Goal: Task Accomplishment & Management: Manage account settings

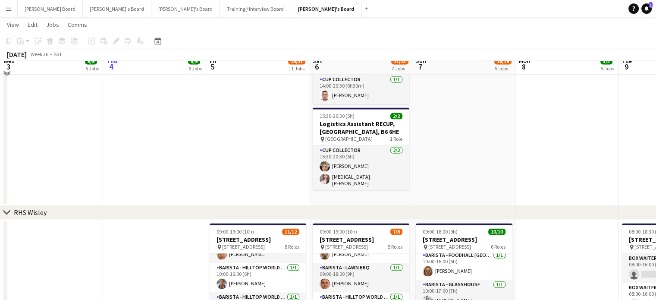
scroll to position [1265, 0]
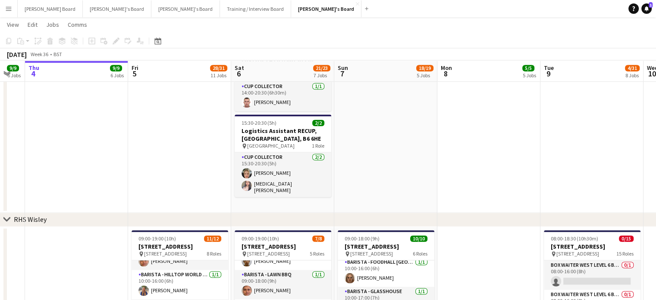
drag, startPoint x: 497, startPoint y: 185, endPoint x: 3, endPoint y: 217, distance: 494.9
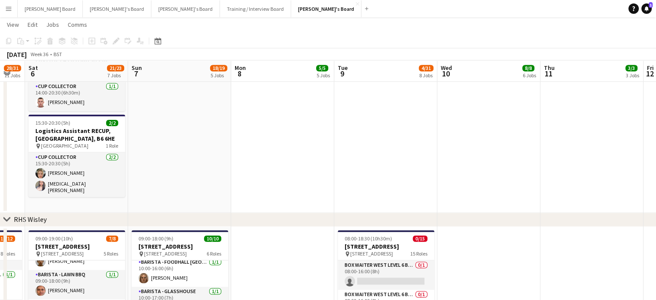
drag, startPoint x: 422, startPoint y: 147, endPoint x: 164, endPoint y: 174, distance: 259.8
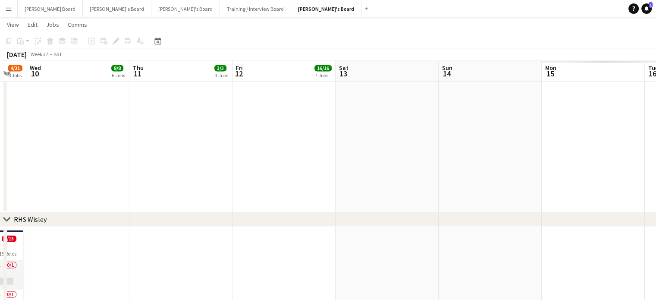
drag, startPoint x: 386, startPoint y: 156, endPoint x: 263, endPoint y: 165, distance: 124.1
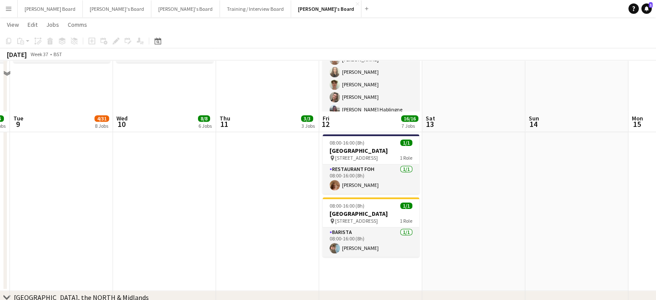
scroll to position [920, 0]
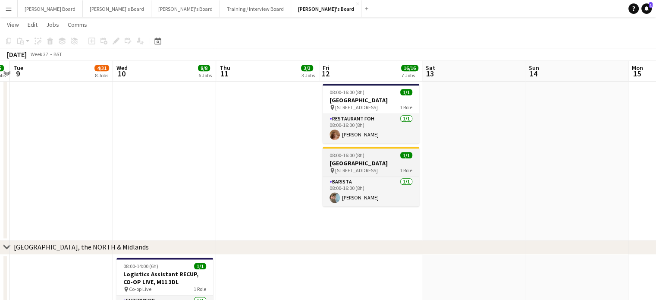
click at [364, 164] on h3 "[GEOGRAPHIC_DATA]" at bounding box center [371, 163] width 97 height 8
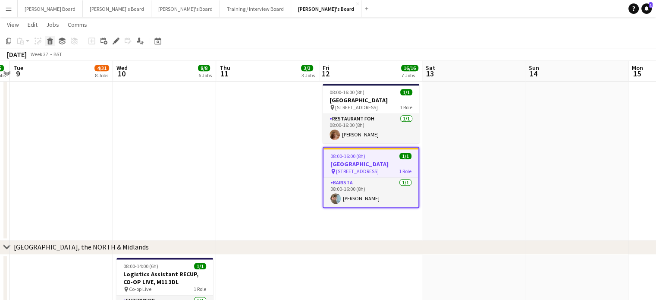
click at [53, 43] on icon "Delete" at bounding box center [50, 41] width 7 height 7
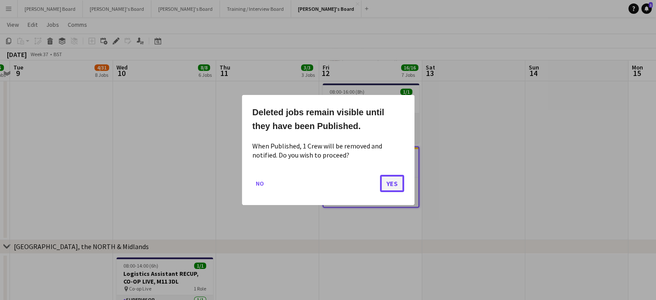
click at [397, 182] on button "Yes" at bounding box center [392, 183] width 24 height 17
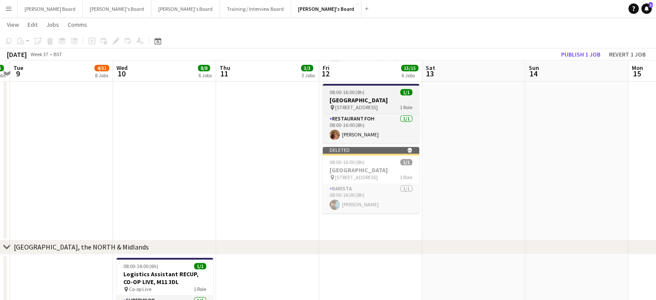
drag, startPoint x: 354, startPoint y: 96, endPoint x: 349, endPoint y: 96, distance: 5.2
click at [354, 96] on h3 "[GEOGRAPHIC_DATA]" at bounding box center [371, 100] width 97 height 8
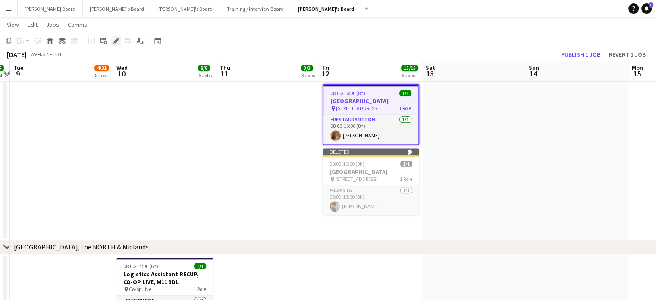
click at [116, 42] on icon "Edit" at bounding box center [116, 41] width 7 height 7
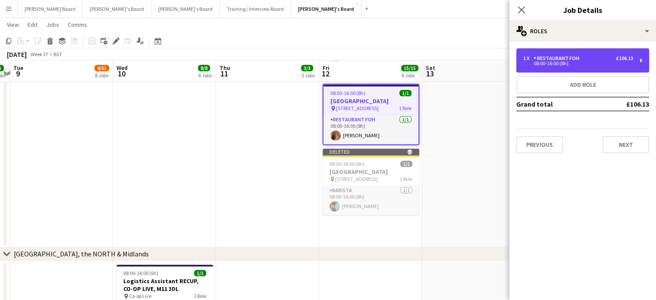
click at [593, 62] on div "08:00-16:00 (8h)" at bounding box center [578, 63] width 110 height 4
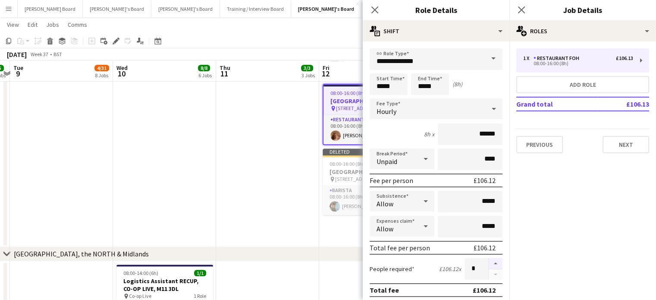
click at [489, 260] on button "button" at bounding box center [496, 263] width 14 height 11
type input "*"
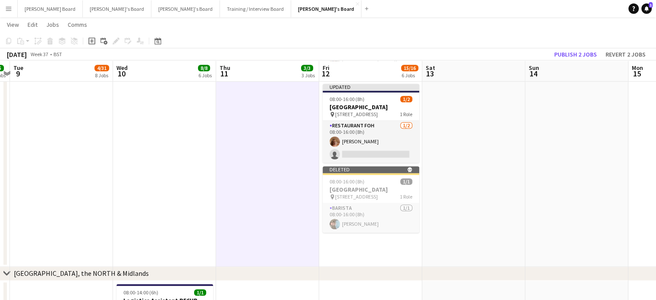
click at [581, 45] on app-toolbar "Copy Paste Paste Ctrl+V Paste with crew Ctrl+Shift+V Paste linked Job Delete Gr…" at bounding box center [328, 41] width 656 height 15
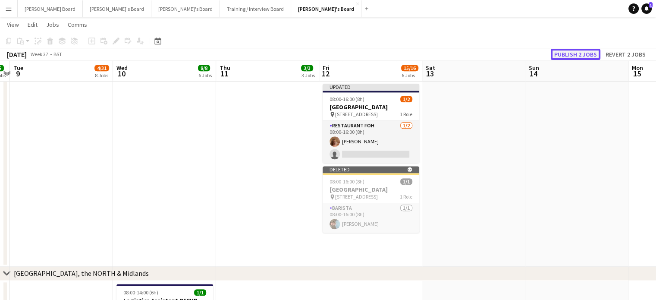
click at [578, 57] on button "Publish 2 jobs" at bounding box center [576, 54] width 50 height 11
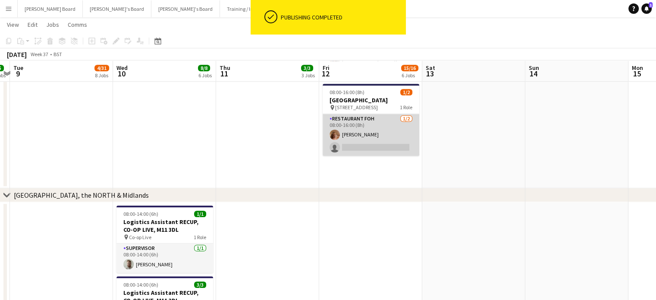
click at [357, 154] on app-card-role "Restaurant FOH 1/2 08:00-16:00 (8h) Ruby Moss single-neutral-actions" at bounding box center [371, 135] width 97 height 42
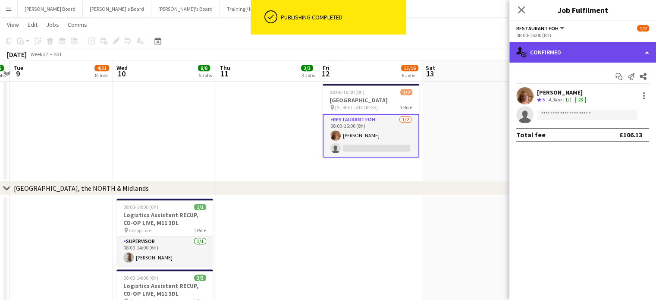
click at [547, 58] on div "single-neutral-actions-check-2 Confirmed" at bounding box center [582, 52] width 147 height 21
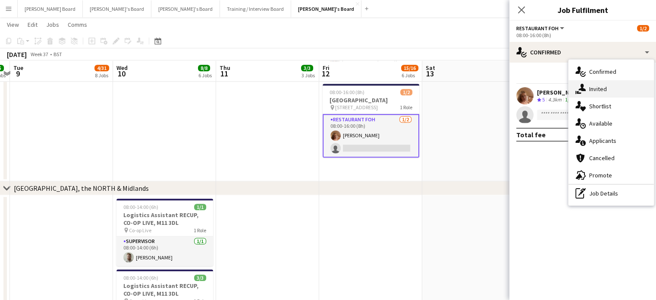
click at [599, 86] on span "Invited" at bounding box center [598, 89] width 18 height 8
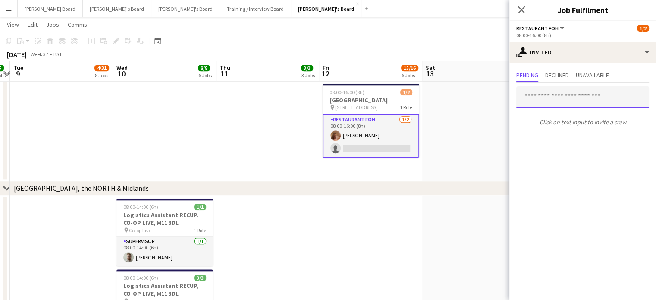
click at [564, 100] on input "text" at bounding box center [582, 97] width 133 height 22
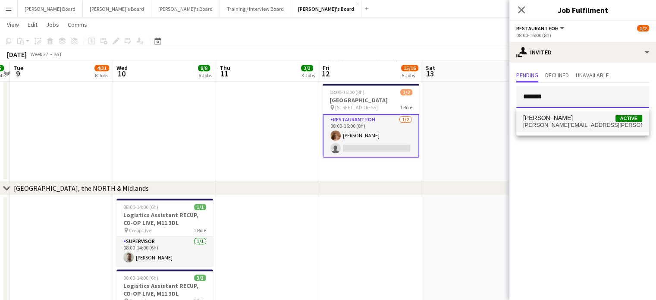
type input "*******"
click at [587, 119] on span "Claudio Favata Active" at bounding box center [582, 117] width 119 height 7
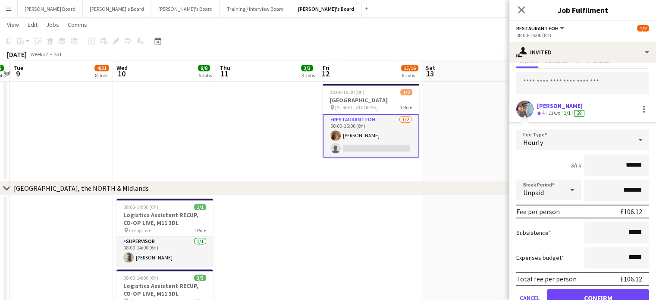
scroll to position [53, 0]
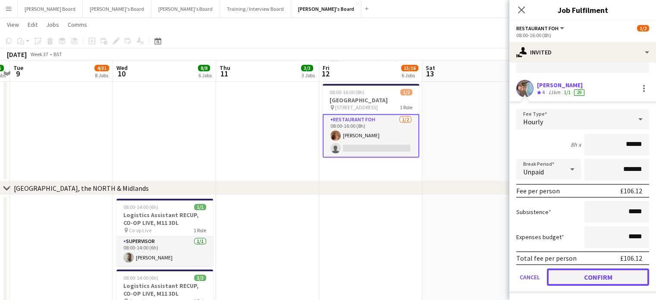
click at [584, 283] on button "Confirm" at bounding box center [598, 276] width 102 height 17
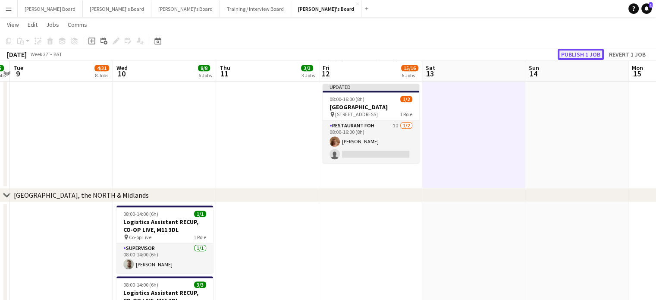
click at [578, 51] on button "Publish 1 job" at bounding box center [581, 54] width 46 height 11
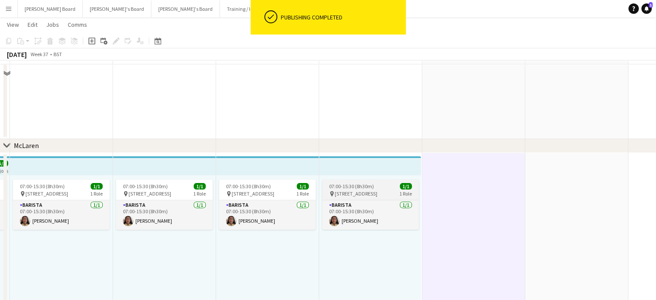
scroll to position [288, 0]
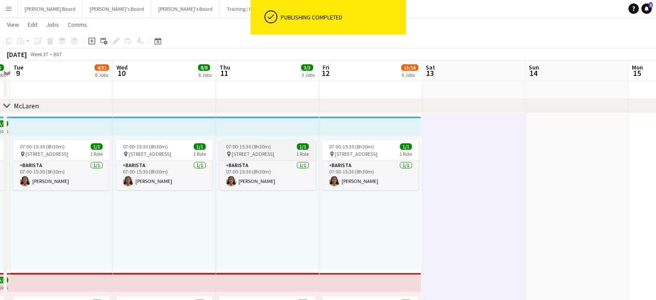
click at [251, 146] on span "07:00-15:30 (8h30m)" at bounding box center [248, 146] width 45 height 6
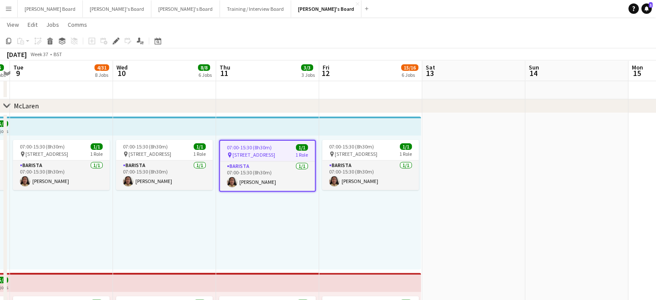
click at [321, 141] on div "07:00-15:30 (8h30m) 1/1 pin Woking, GU21 4YH 1 Role Barista 1/1 07:00-15:30 (8h…" at bounding box center [370, 202] width 102 height 134
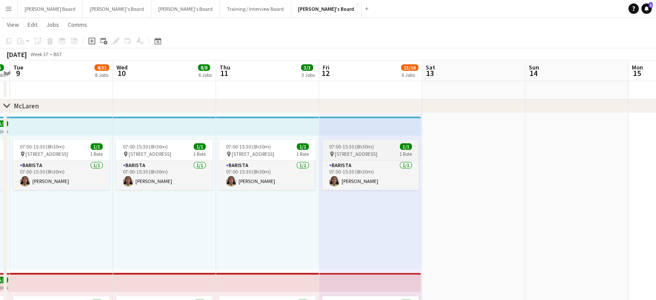
click at [359, 148] on span "07:00-15:30 (8h30m)" at bounding box center [351, 146] width 45 height 6
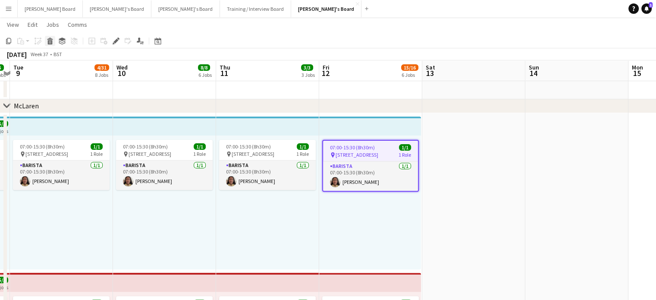
click at [50, 42] on icon at bounding box center [50, 42] width 5 height 4
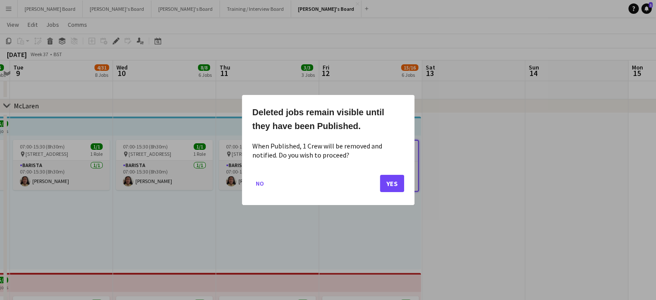
scroll to position [0, 0]
click at [396, 177] on button "Yes" at bounding box center [392, 183] width 24 height 17
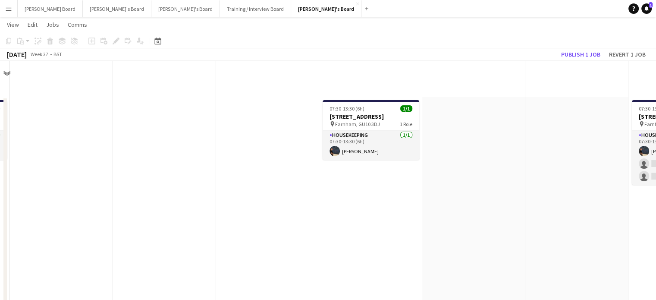
scroll to position [288, 0]
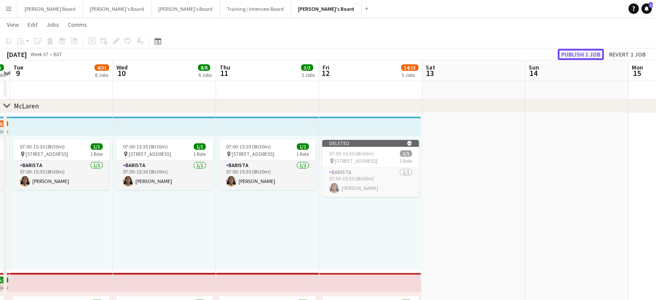
click at [575, 56] on button "Publish 1 job" at bounding box center [581, 54] width 46 height 11
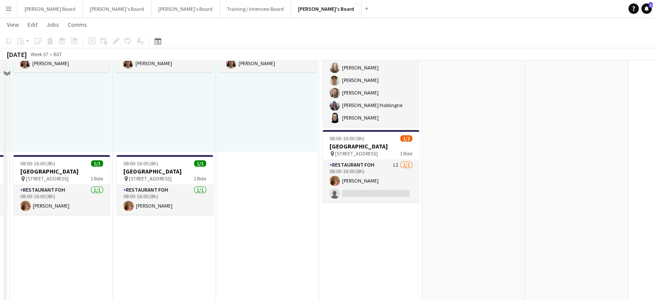
scroll to position [748, 0]
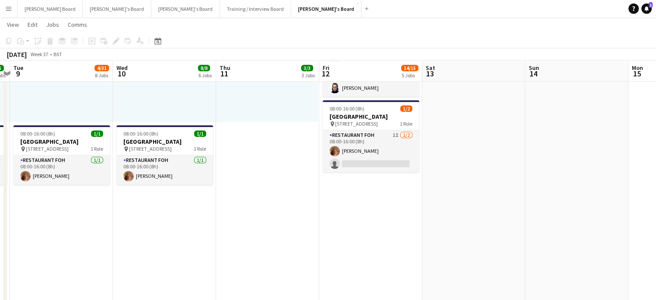
drag, startPoint x: 256, startPoint y: 214, endPoint x: 289, endPoint y: 194, distance: 38.5
click at [276, 204] on app-calendar-viewport "Sat 6 21/23 7 Jobs Sun 7 18/19 5 Jobs Mon 8 5/5 5 Jobs Tue 9 4/31 8 Jobs Wed 10…" at bounding box center [328, 179] width 656 height 1786
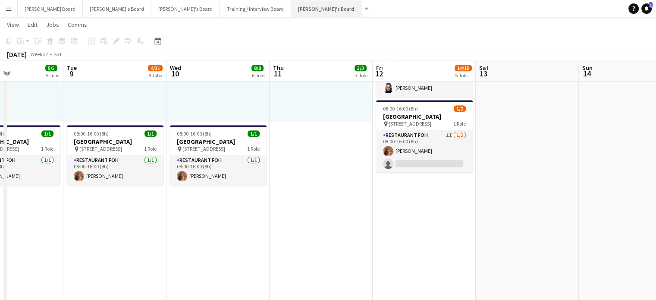
click at [291, 14] on button "Jakub's Board Close" at bounding box center [326, 8] width 70 height 17
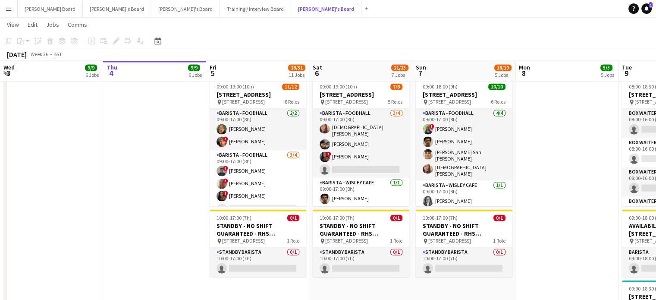
scroll to position [57, 0]
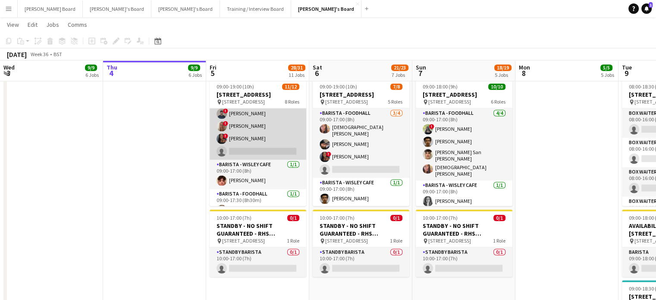
click at [270, 154] on app-card-role "Barista - Foodhall 3/4 09:00-17:00 (8h) ! Benjamin Kuczynski ! Madeleine Hart !…" at bounding box center [258, 126] width 97 height 67
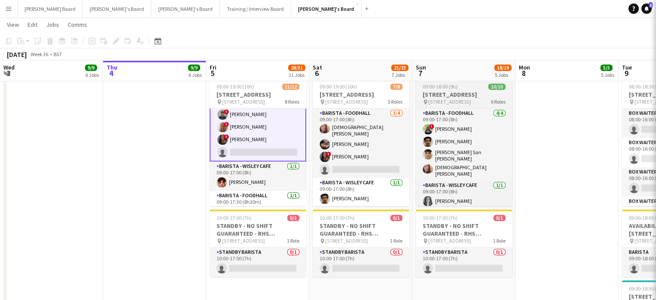
scroll to position [58, 0]
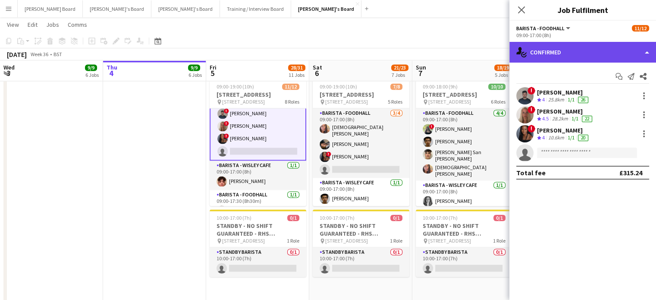
click at [577, 48] on div "single-neutral-actions-check-2 Confirmed" at bounding box center [582, 52] width 147 height 21
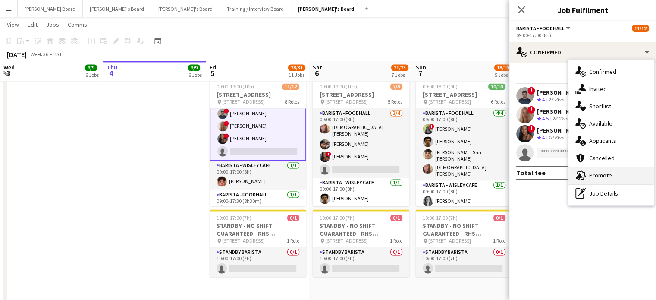
click at [613, 178] on div "advertising-megaphone Promote" at bounding box center [611, 175] width 85 height 17
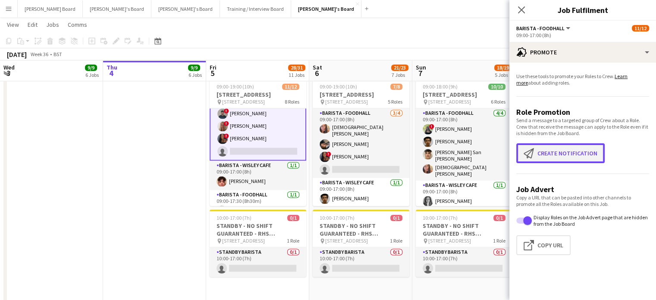
click at [559, 150] on button "Create notification Create notification" at bounding box center [560, 153] width 88 height 20
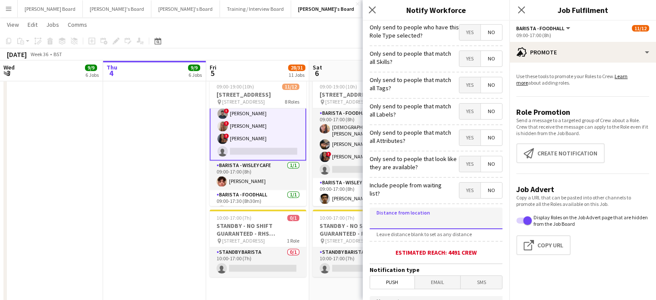
click at [417, 222] on input at bounding box center [436, 218] width 133 height 22
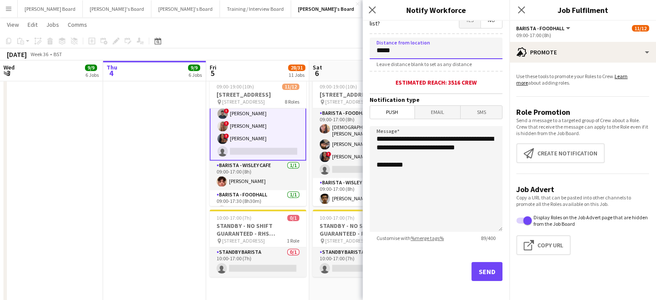
scroll to position [173, 0]
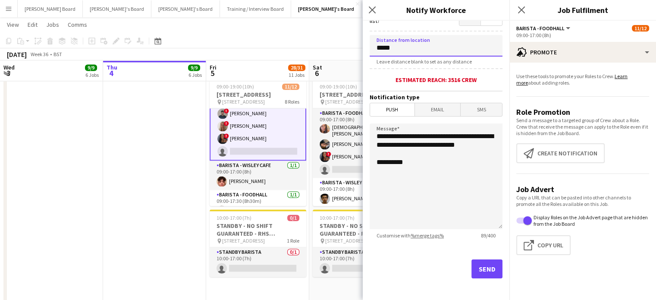
type input "*****"
click at [479, 270] on button "Send" at bounding box center [486, 268] width 31 height 19
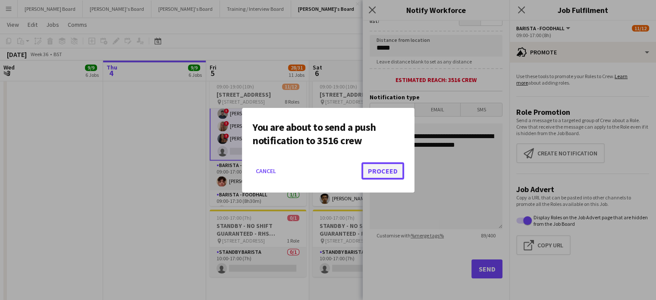
click at [386, 164] on button "Proceed" at bounding box center [382, 170] width 43 height 17
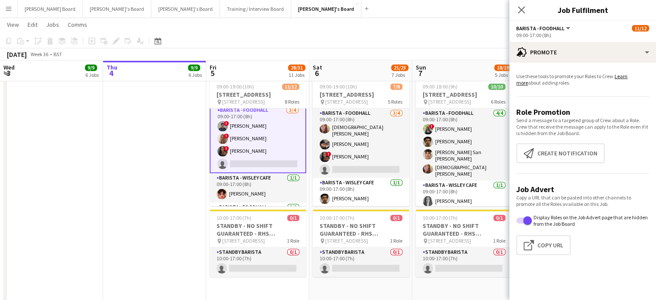
scroll to position [58, 0]
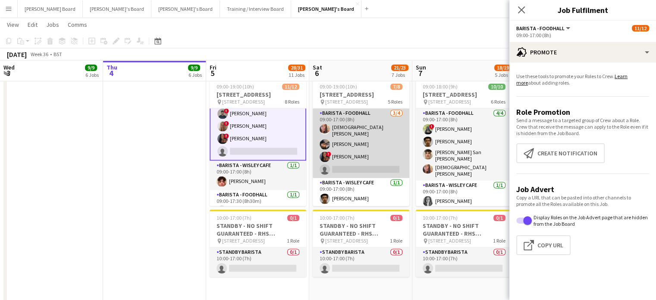
click at [375, 146] on app-card-role "Barista - Foodhall 3/4 09:00-17:00 (8h) HadiyA Arshad Mohamed Amer ! Cherise Ew…" at bounding box center [361, 142] width 97 height 69
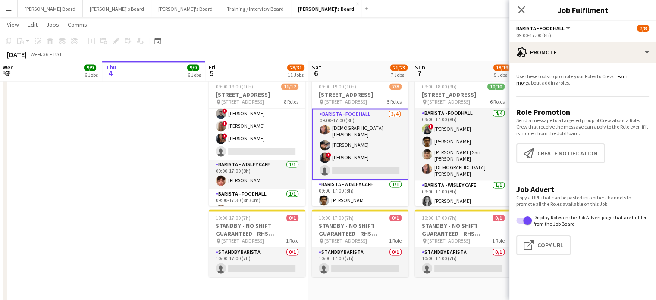
click at [346, 143] on app-card-role "Barista - Foodhall 3/4 09:00-17:00 (8h) HadiyA Arshad Mohamed Amer ! Cherise Ew…" at bounding box center [360, 143] width 97 height 71
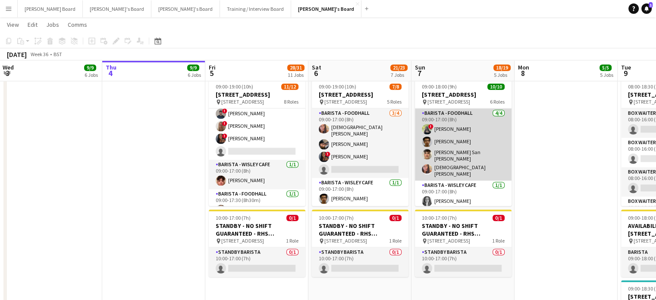
click at [474, 160] on app-card-role "Barista - Foodhall 4/4 09:00-17:00 (8h) ! Katherine Freemantle Rudransh Mahajan…" at bounding box center [463, 144] width 97 height 72
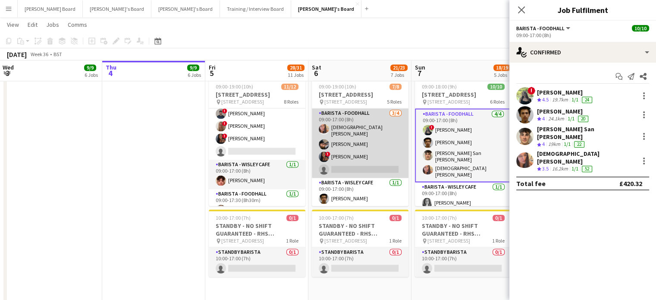
click at [352, 146] on app-card-role "Barista - Foodhall 3/4 09:00-17:00 (8h) HadiyA Arshad Mohamed Amer ! Cherise Ew…" at bounding box center [360, 142] width 97 height 69
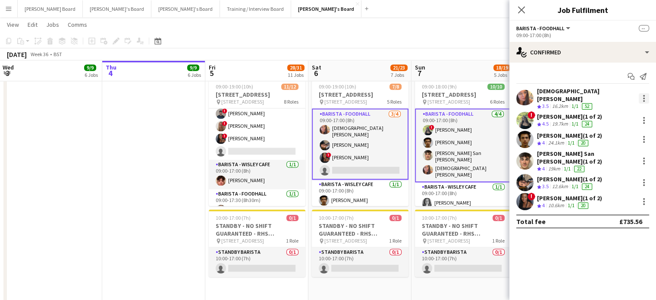
click at [643, 96] on div at bounding box center [644, 98] width 10 height 10
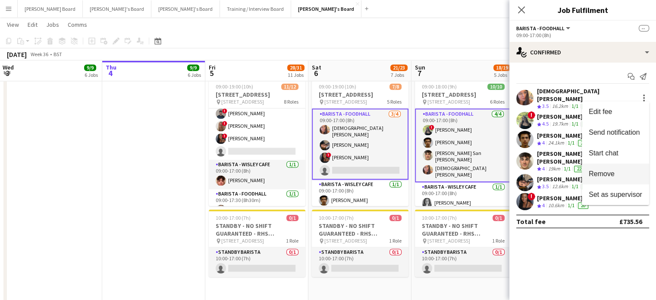
click at [608, 173] on span "Remove" at bounding box center [602, 173] width 26 height 7
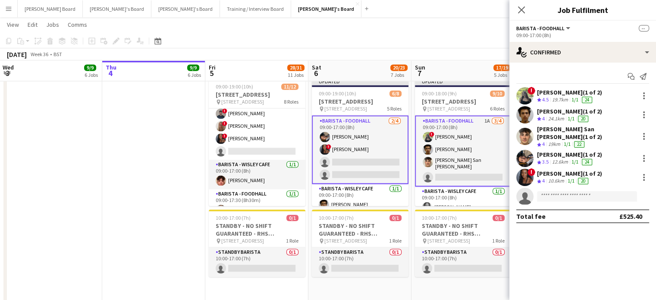
click at [496, 168] on app-card-role "Barista - Foodhall 1A 3/4 09:00-17:00 (8h) ! Katherine Freemantle Rudransh Maha…" at bounding box center [463, 150] width 97 height 71
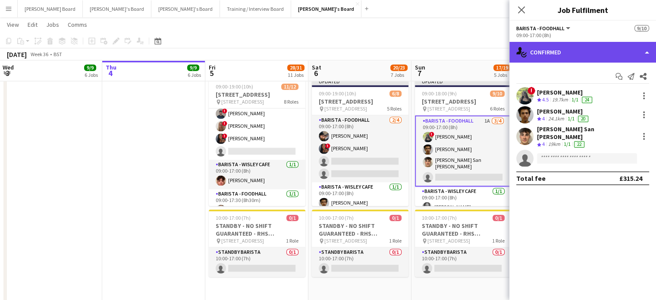
click at [566, 50] on div "single-neutral-actions-check-2 Confirmed" at bounding box center [582, 52] width 147 height 21
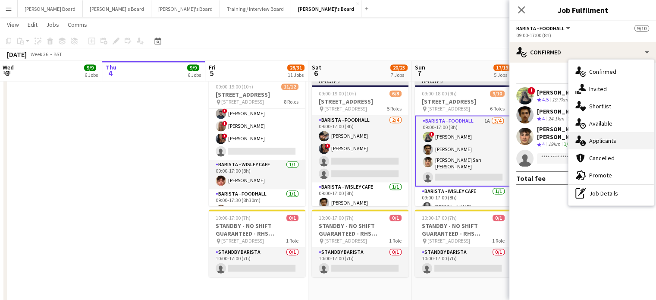
click at [621, 143] on div "single-neutral-actions-information Applicants" at bounding box center [611, 140] width 85 height 17
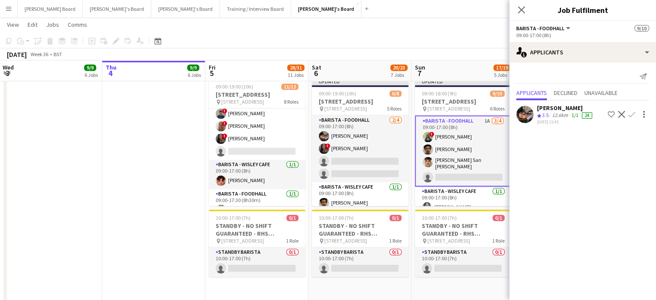
click at [631, 113] on app-icon "Confirm" at bounding box center [631, 114] width 7 height 7
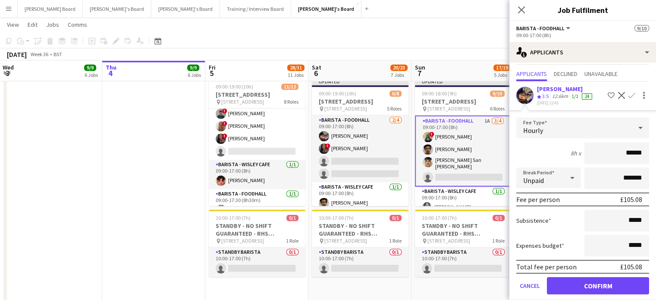
scroll to position [27, 0]
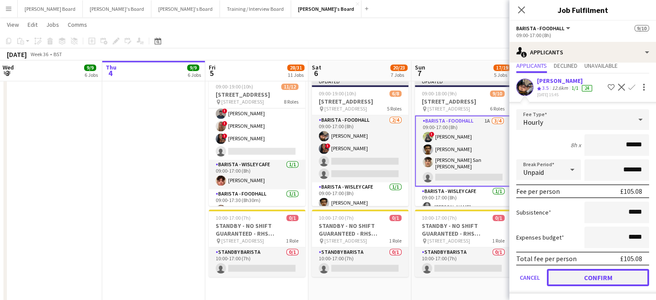
click at [588, 276] on button "Confirm" at bounding box center [598, 277] width 102 height 17
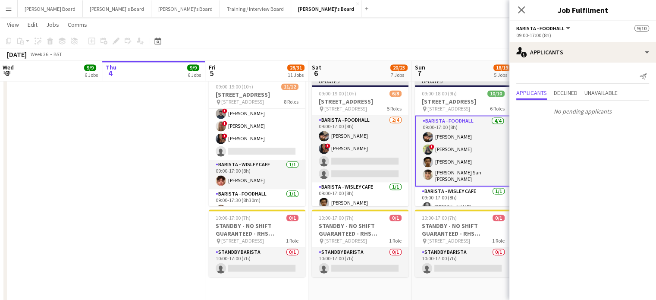
scroll to position [0, 0]
click at [461, 41] on app-toolbar "Copy Paste Paste Ctrl+V Paste with crew Ctrl+Shift+V Paste linked Job Delete Gr…" at bounding box center [328, 41] width 656 height 15
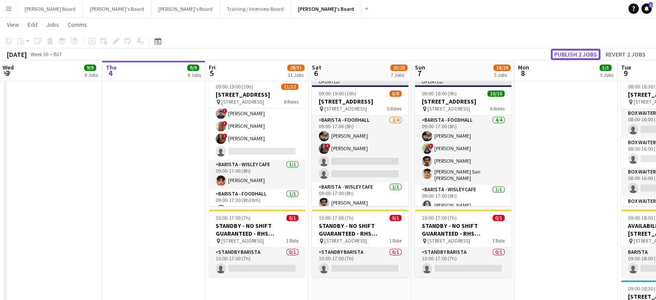
click at [578, 55] on button "Publish 2 jobs" at bounding box center [576, 54] width 50 height 11
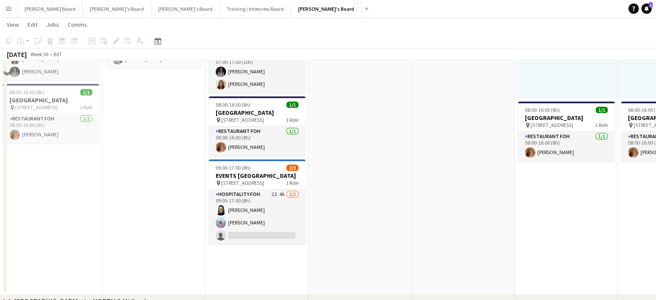
scroll to position [747, 0]
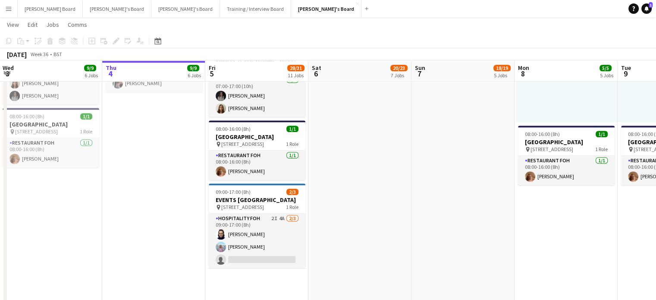
drag, startPoint x: 288, startPoint y: 255, endPoint x: 371, endPoint y: 204, distance: 96.8
click at [288, 255] on app-card-role "Hospitality FOH 2I 4A 2/3 09:00-17:00 (8h) Zoe Boslem Lara Habling single-neutr…" at bounding box center [257, 241] width 97 height 54
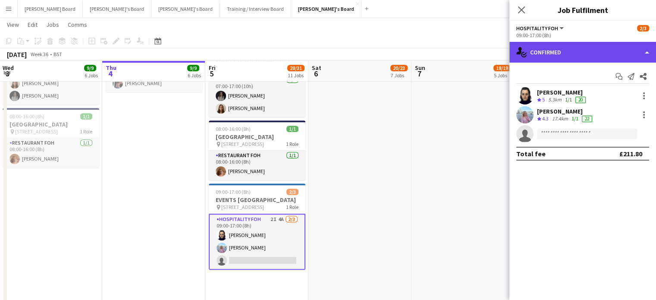
click at [558, 58] on div "single-neutral-actions-check-2 Confirmed" at bounding box center [582, 52] width 147 height 21
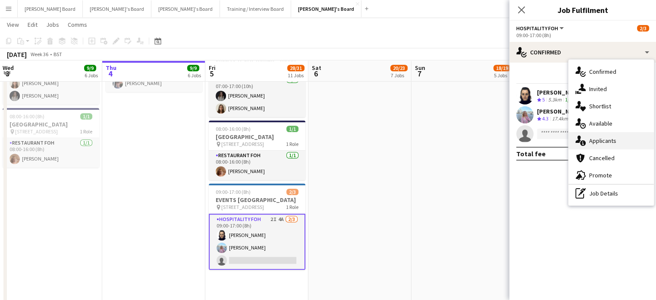
click at [614, 140] on span "Applicants" at bounding box center [602, 141] width 27 height 8
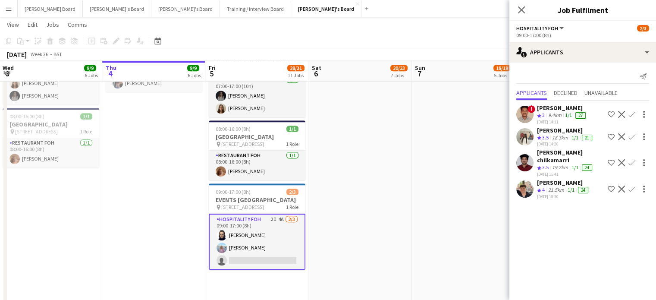
click at [529, 168] on div "! Jonathan Gunde Crew rating 3 9.4km 1/1 27 04-09-2025 14:11 Shortlist crew Dec…" at bounding box center [582, 151] width 147 height 100
click at [540, 179] on div "[PERSON_NAME]" at bounding box center [563, 183] width 53 height 8
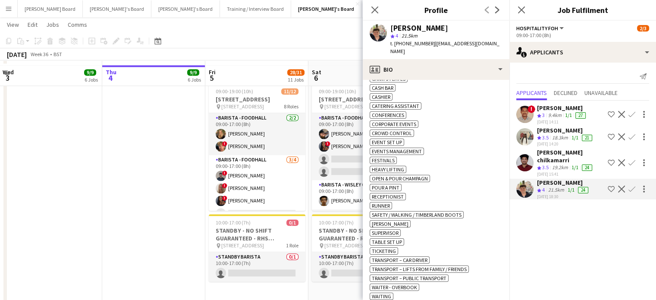
scroll to position [1323, 0]
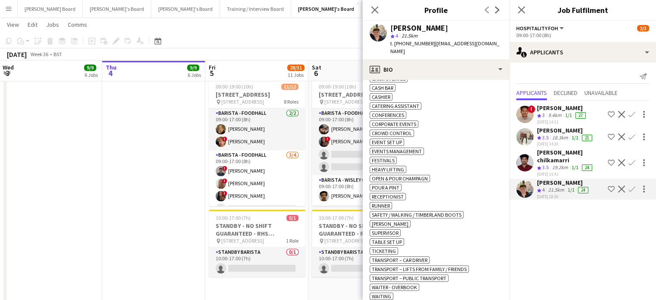
click at [619, 185] on app-icon "Decline" at bounding box center [621, 188] width 7 height 7
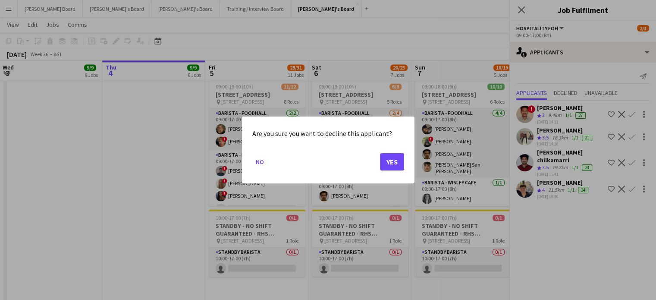
scroll to position [0, 0]
click at [391, 161] on button "Yes" at bounding box center [392, 161] width 24 height 17
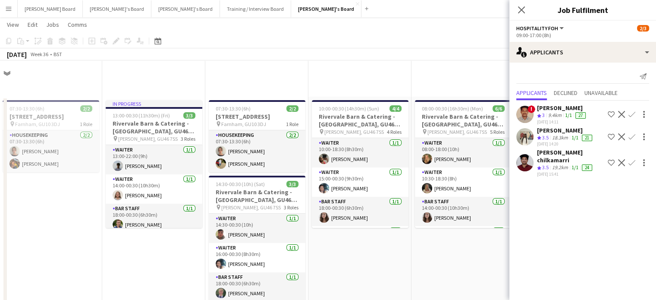
scroll to position [1323, 0]
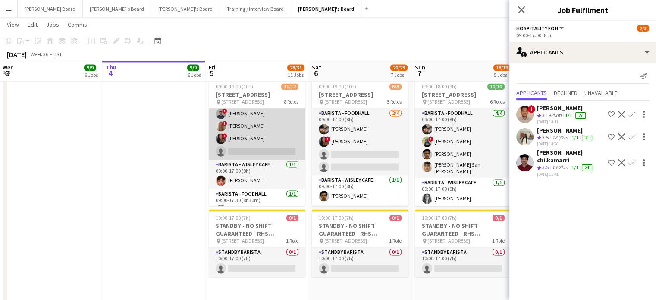
click at [267, 153] on app-card-role "Barista - Foodhall 3/4 09:00-17:00 (8h) ! Benjamin Kuczynski ! Madeleine Hart !…" at bounding box center [257, 126] width 97 height 67
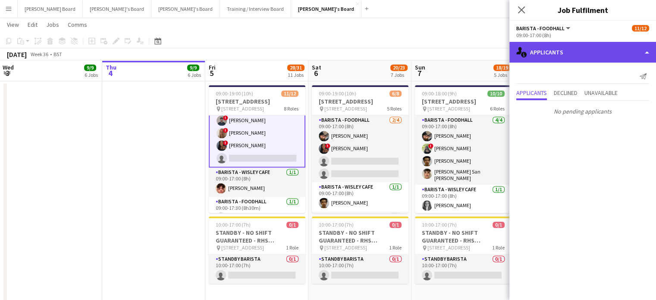
click at [595, 53] on div "single-neutral-actions-information Applicants" at bounding box center [582, 52] width 147 height 21
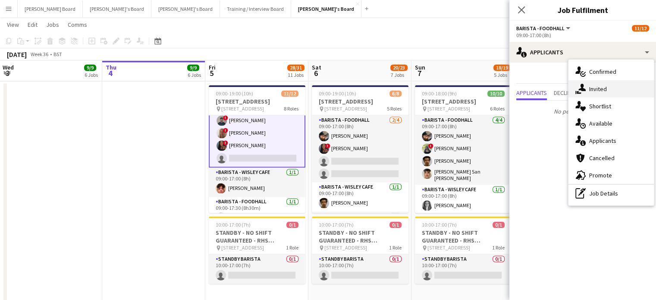
click at [594, 91] on span "Invited" at bounding box center [598, 89] width 18 height 8
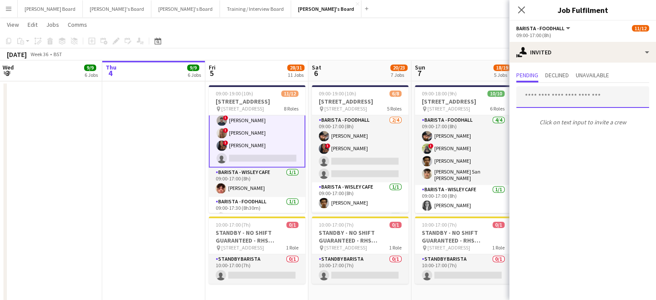
click at [544, 96] on input "text" at bounding box center [582, 97] width 133 height 22
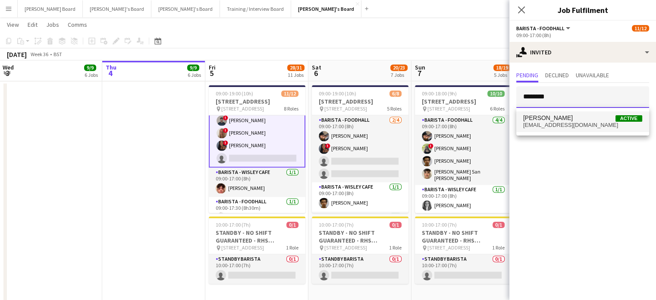
type input "********"
click at [564, 126] on span "ericroberts805@gmail.com" at bounding box center [582, 125] width 119 height 7
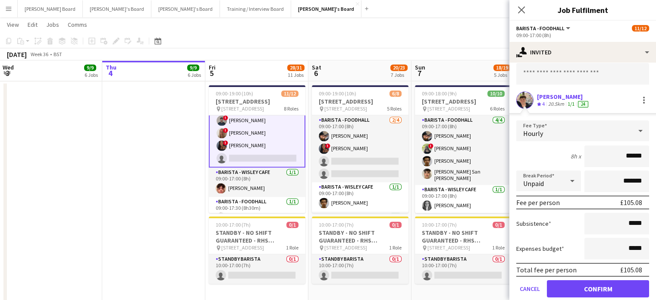
scroll to position [53, 0]
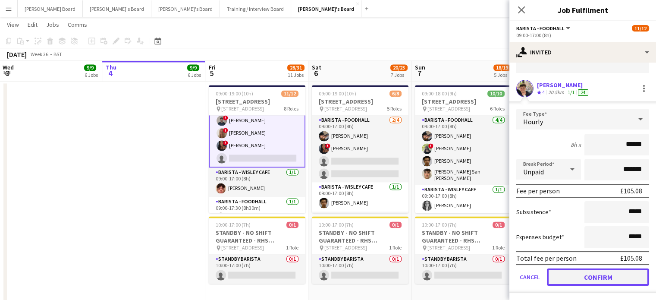
click at [615, 277] on button "Confirm" at bounding box center [598, 276] width 102 height 17
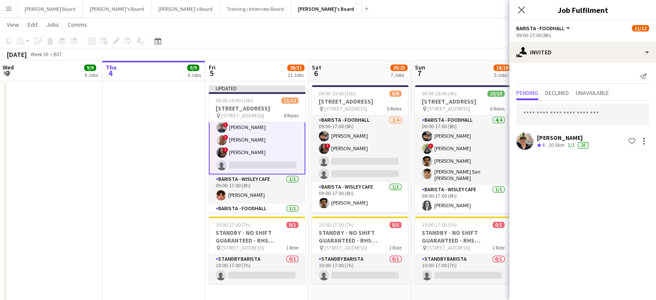
scroll to position [0, 0]
click at [150, 199] on app-date-cell at bounding box center [153, 293] width 103 height 422
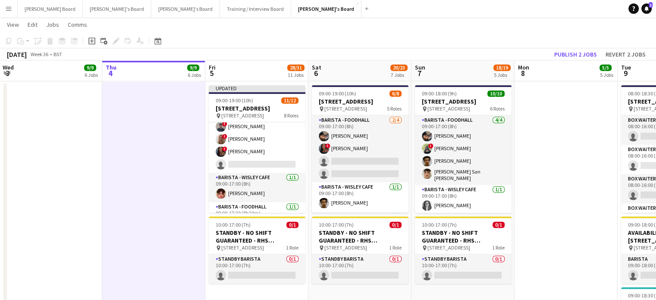
scroll to position [57, 0]
click at [576, 56] on button "Publish 2 jobs" at bounding box center [576, 54] width 50 height 11
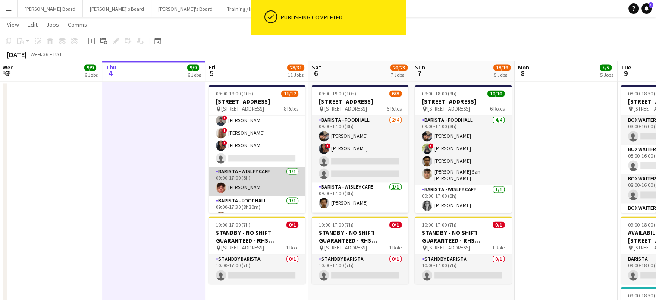
scroll to position [0, 0]
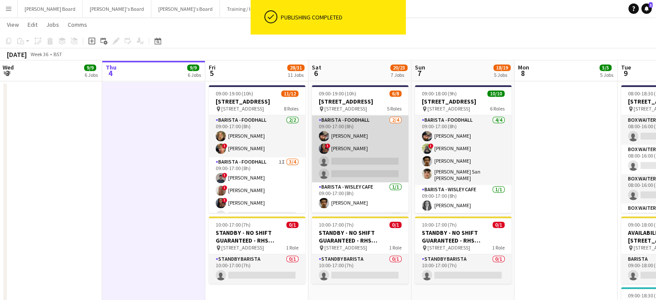
click at [355, 163] on app-card-role "Barista - Foodhall 2/4 09:00-17:00 (8h) Mohamed Amer ! Cherise Ewhrudjakpor sin…" at bounding box center [360, 148] width 97 height 67
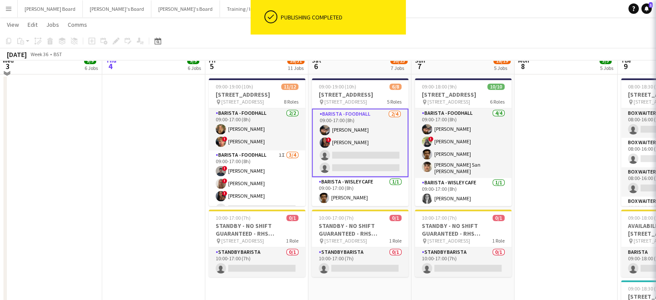
scroll to position [1316, 0]
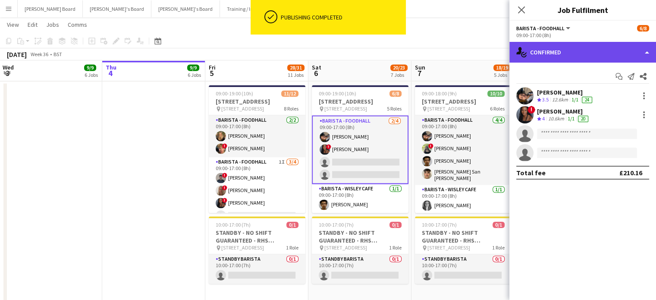
click at [604, 51] on div "single-neutral-actions-check-2 Confirmed" at bounding box center [582, 52] width 147 height 21
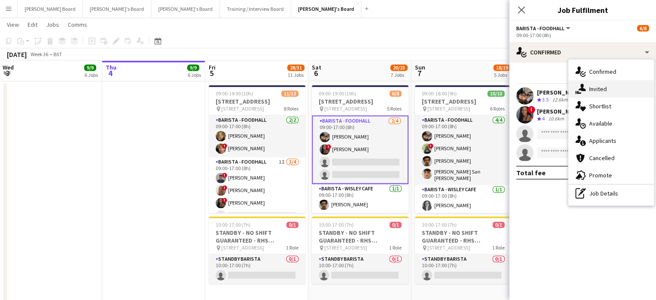
click at [607, 88] on div "single-neutral-actions-share-1 Invited" at bounding box center [611, 88] width 85 height 17
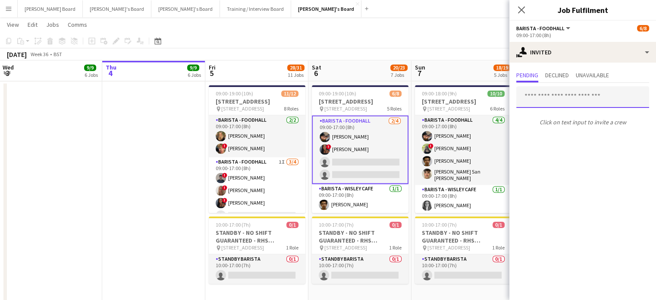
click at [546, 100] on input "text" at bounding box center [582, 97] width 133 height 22
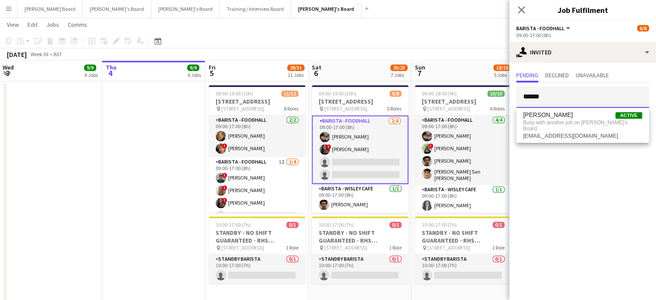
type input "******"
click at [459, 46] on app-toolbar "Copy Paste Paste Ctrl+V Paste with crew Ctrl+Shift+V Paste linked Job Delete Gr…" at bounding box center [328, 41] width 656 height 15
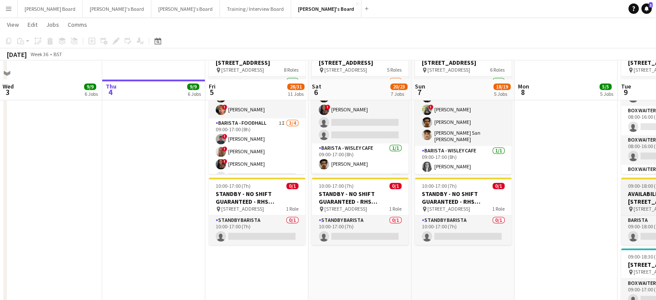
scroll to position [1373, 0]
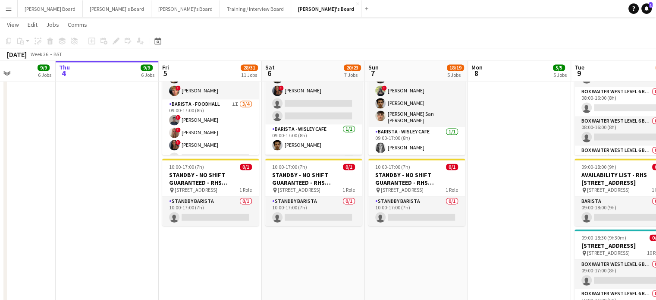
drag, startPoint x: 615, startPoint y: 196, endPoint x: 360, endPoint y: 220, distance: 256.5
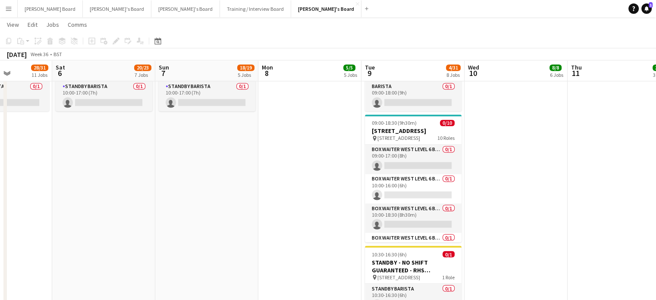
scroll to position [0, 206]
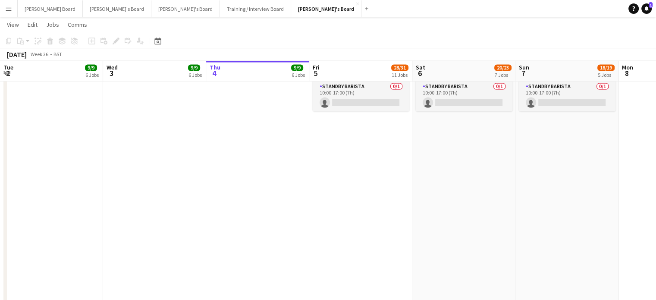
drag, startPoint x: 192, startPoint y: 196, endPoint x: 662, endPoint y: 208, distance: 470.8
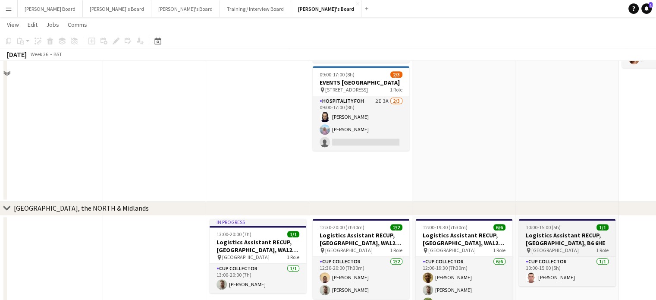
scroll to position [798, 0]
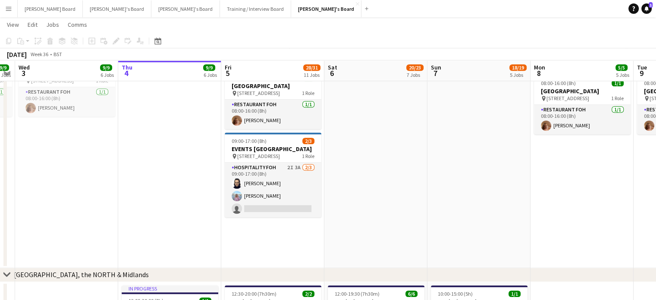
drag, startPoint x: 519, startPoint y: 210, endPoint x: 314, endPoint y: 204, distance: 205.4
click at [315, 204] on app-calendar-viewport "Sun 31 24/24 8 Jobs Mon 1 14/14 10 Jobs Tue 2 9/9 6 Jobs Wed 3 9/9 6 Jobs Thu 4…" at bounding box center [328, 129] width 656 height 1786
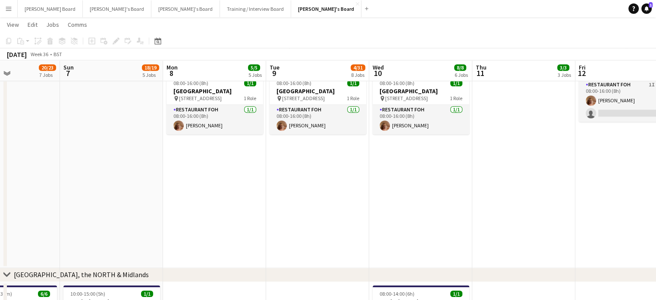
scroll to position [0, 311]
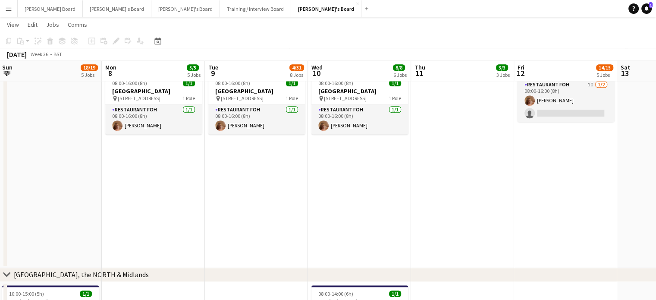
drag, startPoint x: 379, startPoint y: 201, endPoint x: 294, endPoint y: 196, distance: 84.7
click at [294, 196] on app-calendar-viewport "Thu 4 9/9 6 Jobs Fri 5 28/31 11 Jobs Sat 6 20/23 7 Jobs Sun 7 18/19 5 Jobs Mon …" at bounding box center [328, 129] width 656 height 1786
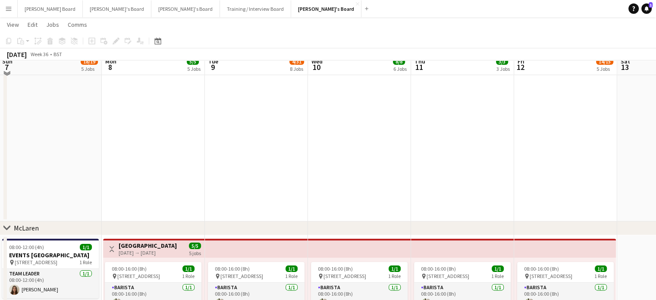
scroll to position [0, 0]
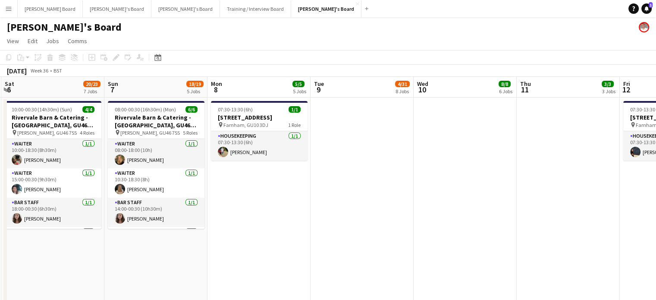
drag, startPoint x: 208, startPoint y: 189, endPoint x: 532, endPoint y: 202, distance: 323.8
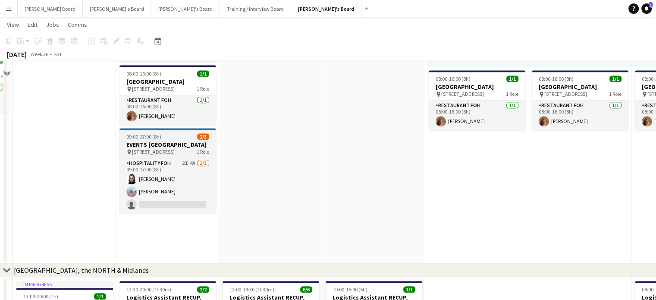
scroll to position [805, 0]
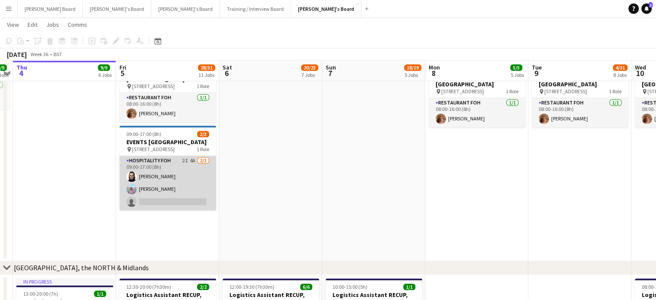
click at [193, 210] on app-card-role "Hospitality FOH 2I 4A 2/3 09:00-17:00 (8h) Zoe Boslem Lara Habling single-neutr…" at bounding box center [167, 183] width 97 height 54
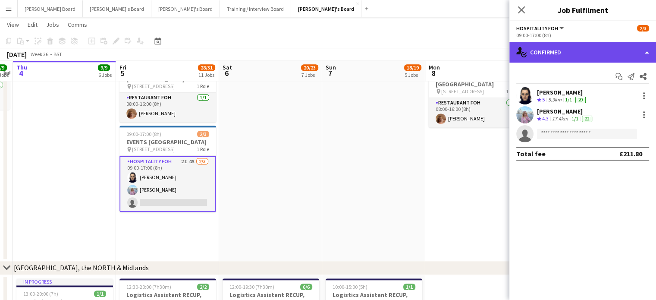
click at [569, 54] on div "single-neutral-actions-check-2 Confirmed" at bounding box center [582, 52] width 147 height 21
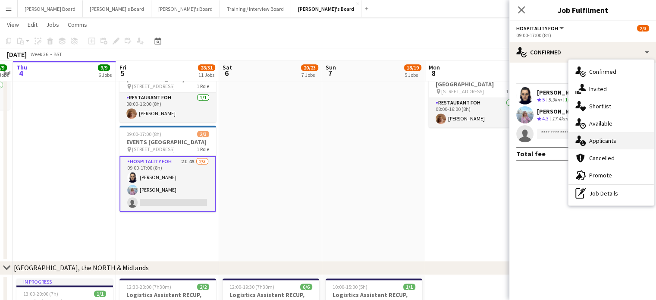
click at [618, 141] on div "single-neutral-actions-information Applicants" at bounding box center [611, 140] width 85 height 17
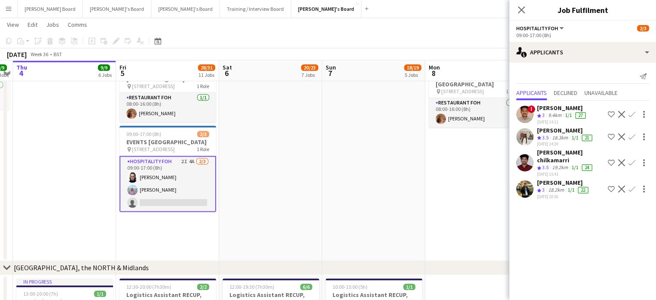
click at [620, 185] on app-icon "Decline" at bounding box center [621, 188] width 7 height 7
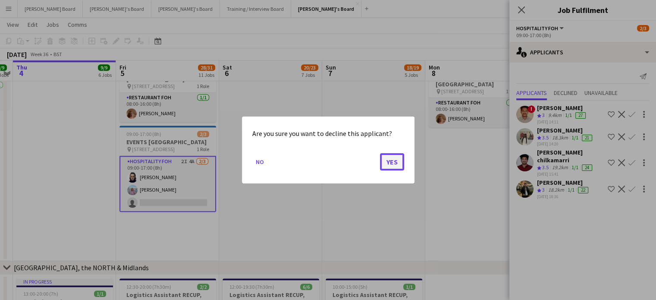
click at [387, 162] on button "Yes" at bounding box center [392, 161] width 24 height 17
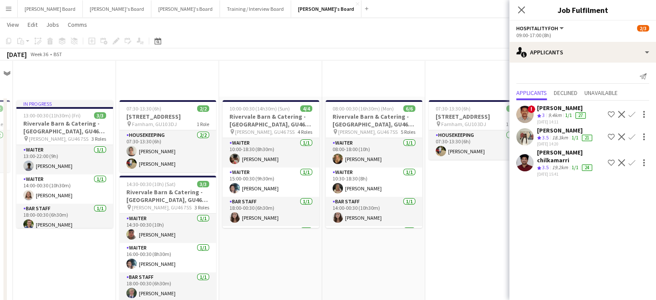
scroll to position [805, 0]
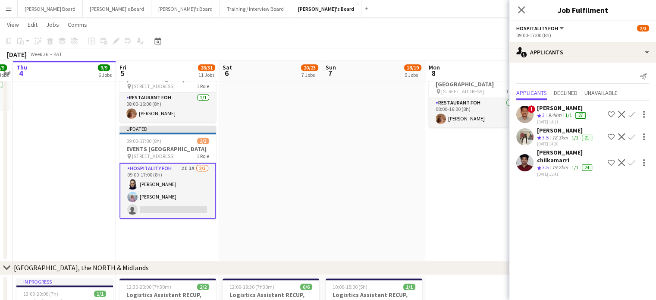
click at [622, 109] on button "Decline" at bounding box center [621, 114] width 10 height 10
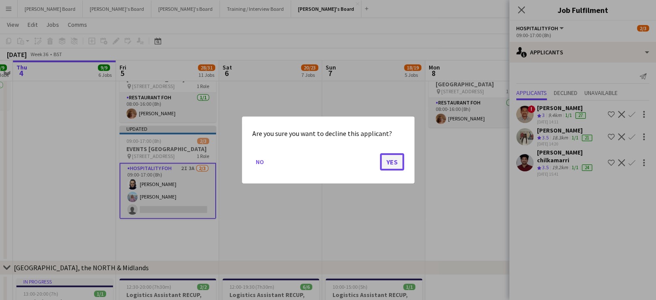
drag, startPoint x: 393, startPoint y: 160, endPoint x: 662, endPoint y: 129, distance: 270.9
click at [393, 160] on button "Yes" at bounding box center [392, 161] width 24 height 17
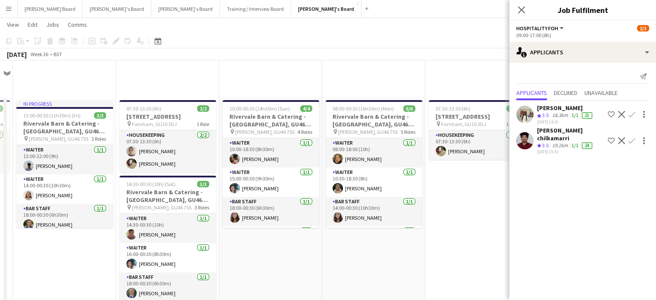
scroll to position [805, 0]
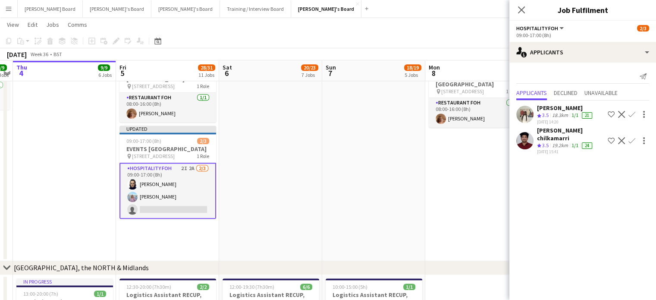
click at [624, 112] on app-icon "Decline" at bounding box center [621, 114] width 7 height 7
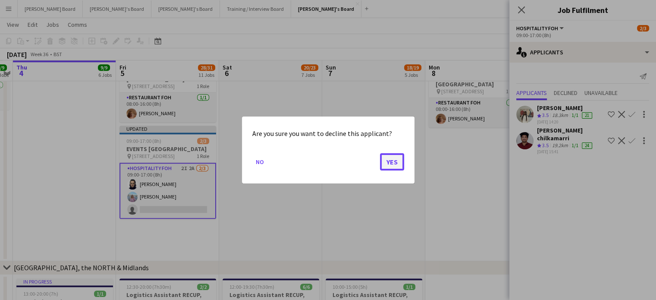
click at [398, 162] on button "Yes" at bounding box center [392, 161] width 24 height 17
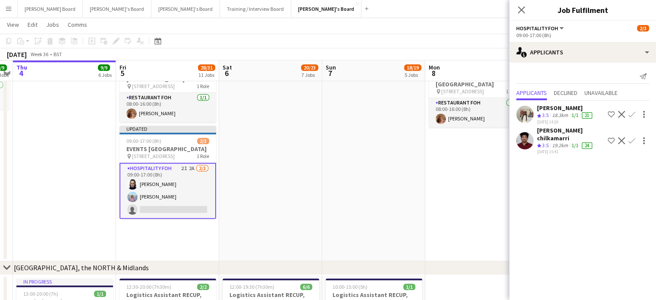
scroll to position [805, 0]
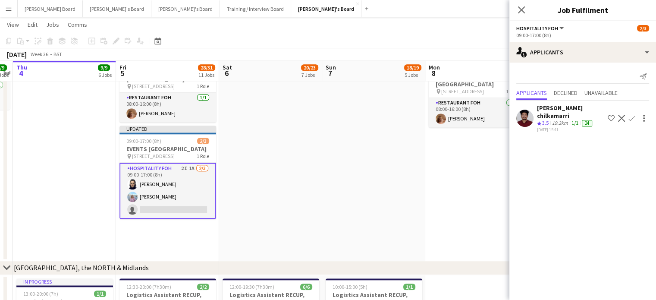
click at [623, 115] on app-icon "Decline" at bounding box center [621, 118] width 7 height 7
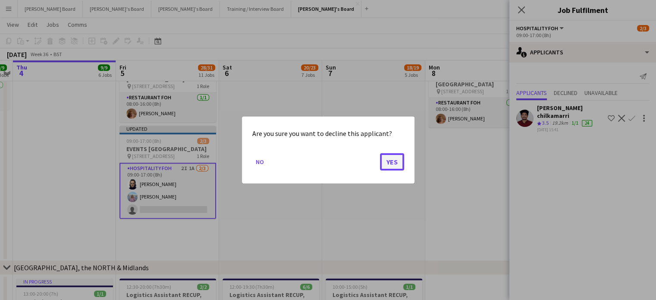
click at [383, 162] on button "Yes" at bounding box center [392, 161] width 24 height 17
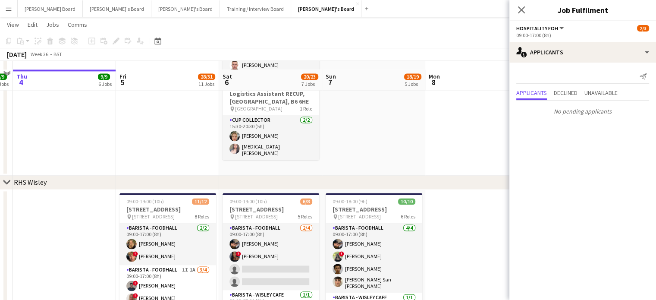
scroll to position [1323, 0]
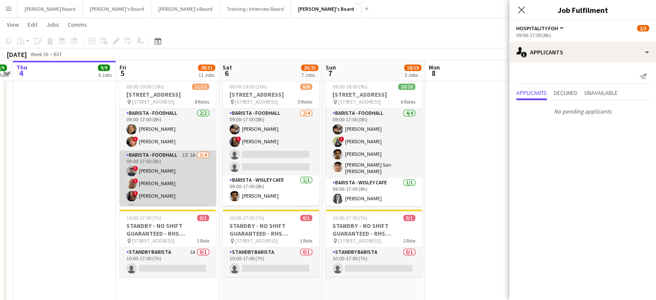
click at [178, 185] on app-card-role "Barista - Foodhall 1I 1A 3/4 09:00-17:00 (8h) ! Benjamin Kuczynski ! Madeleine …" at bounding box center [167, 183] width 97 height 67
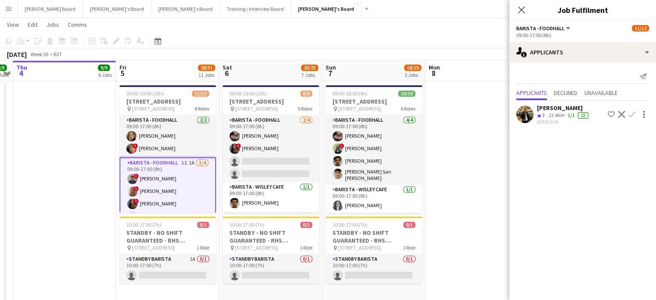
click at [573, 112] on app-skills-label "1/1" at bounding box center [571, 115] width 7 height 6
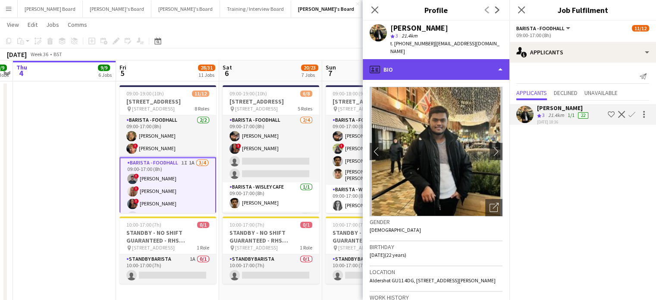
click at [454, 63] on div "profile Bio" at bounding box center [436, 69] width 147 height 21
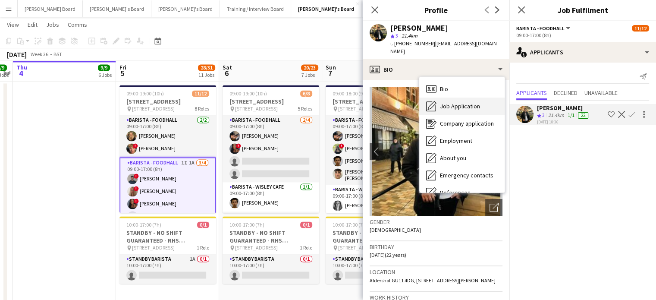
click at [471, 102] on span "Job Application" at bounding box center [460, 106] width 40 height 8
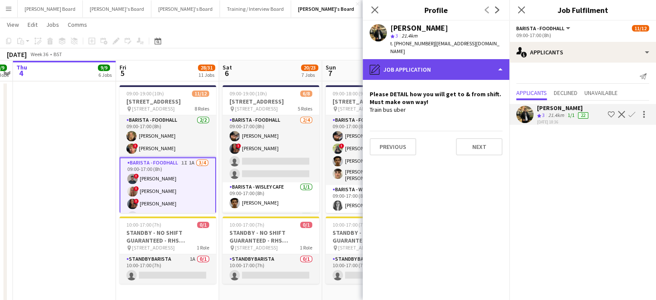
click at [458, 71] on div "pencil4 Job Application" at bounding box center [436, 69] width 147 height 21
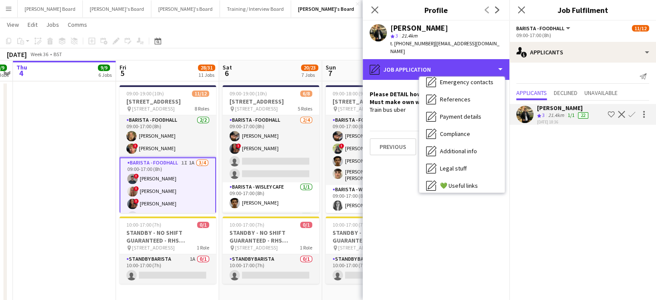
scroll to position [133, 0]
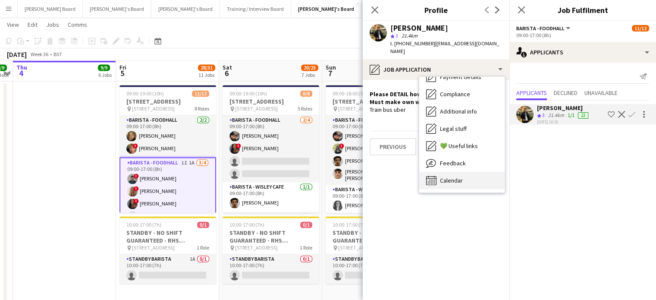
click at [476, 172] on div "Calendar Calendar" at bounding box center [461, 180] width 85 height 17
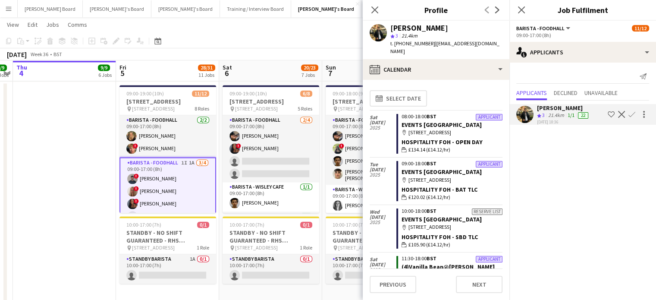
click at [454, 80] on app-calendar-tab "calendar-full Select date Sat 11 Oct 2025 Applicant 08:00-18:00 BST EVENTS McLa…" at bounding box center [436, 190] width 147 height 220
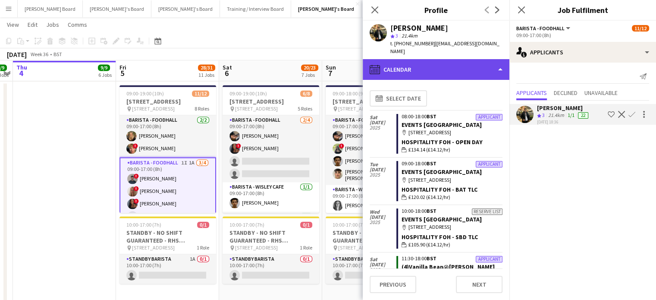
click at [456, 69] on div "calendar-full Calendar" at bounding box center [436, 69] width 147 height 21
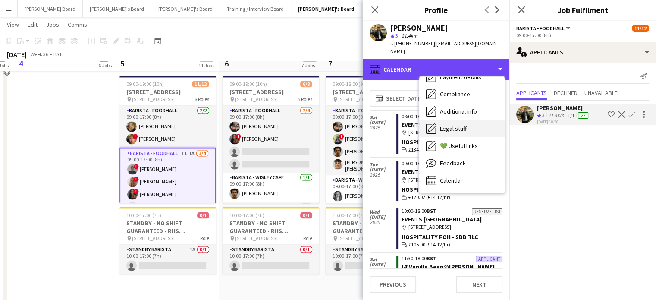
scroll to position [1380, 0]
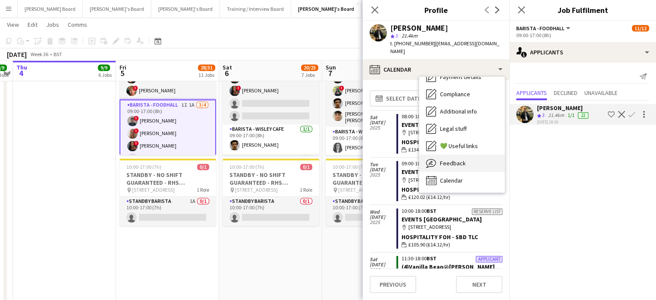
click at [469, 156] on div "Feedback Feedback" at bounding box center [461, 162] width 85 height 17
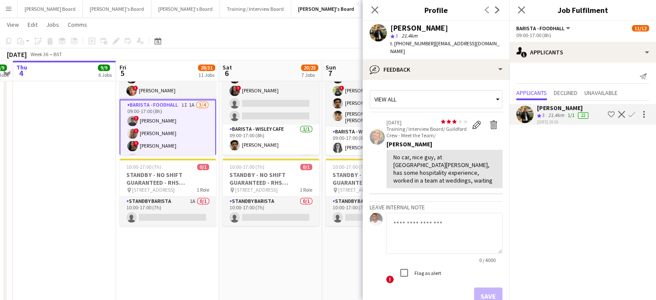
click at [622, 115] on app-icon "Decline" at bounding box center [621, 114] width 7 height 7
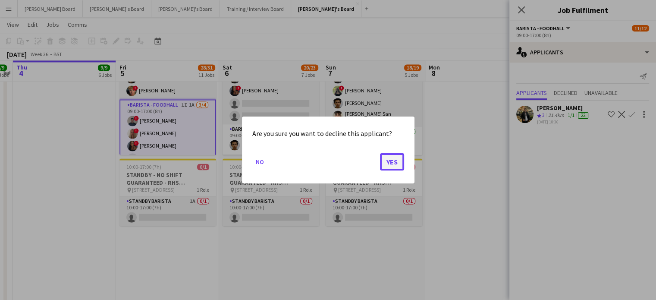
click at [401, 165] on button "Yes" at bounding box center [392, 161] width 24 height 17
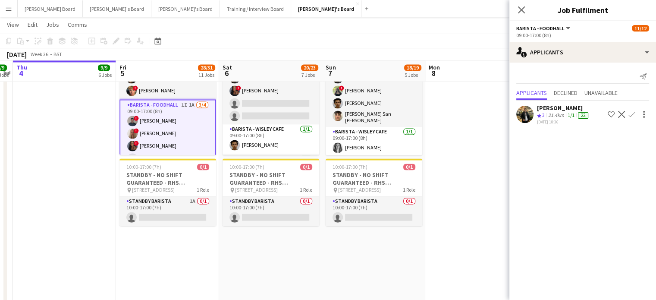
scroll to position [1380, 0]
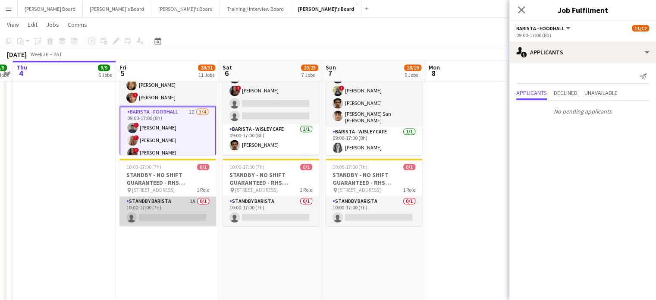
drag, startPoint x: 181, startPoint y: 225, endPoint x: 190, endPoint y: 217, distance: 12.2
click at [181, 225] on app-card-role "STANDBY BARISTA 1A 0/1 10:00-17:00 (7h) single-neutral-actions" at bounding box center [167, 210] width 97 height 29
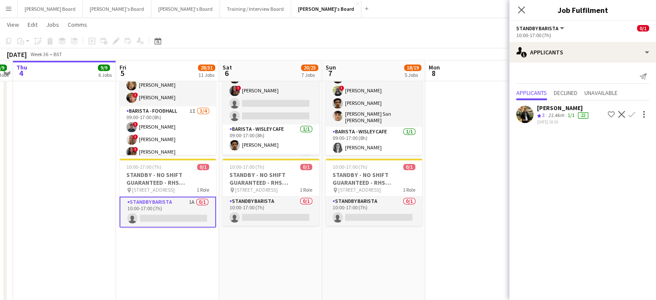
click at [621, 116] on app-icon "Decline" at bounding box center [621, 114] width 7 height 7
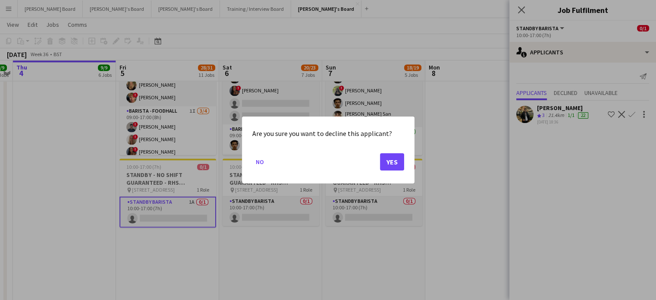
scroll to position [0, 0]
click at [386, 160] on button "Yes" at bounding box center [392, 161] width 24 height 17
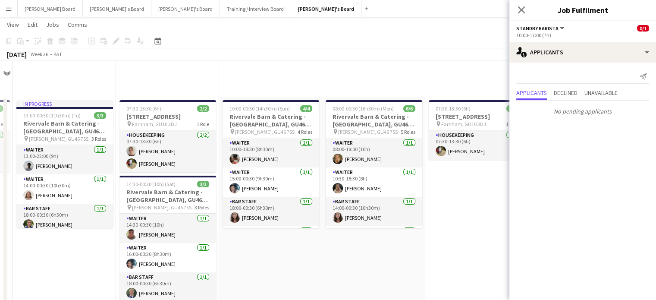
scroll to position [1380, 0]
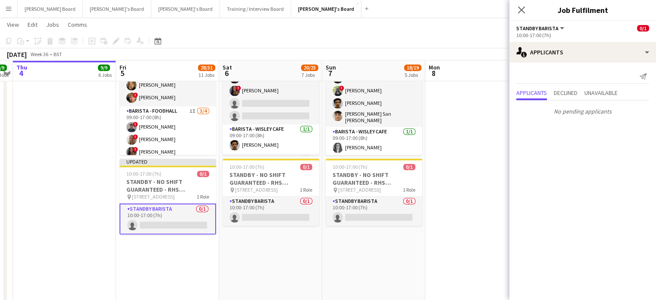
click at [494, 137] on app-date-cell at bounding box center [476, 235] width 103 height 422
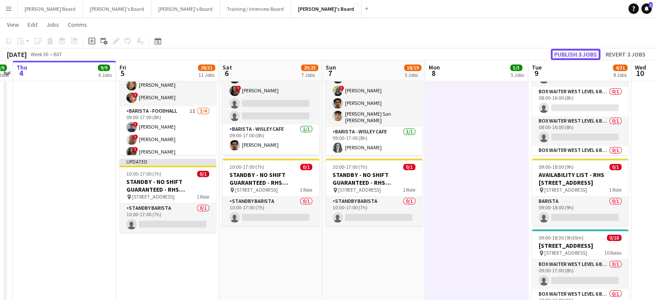
click at [588, 57] on button "Publish 3 jobs" at bounding box center [576, 54] width 50 height 11
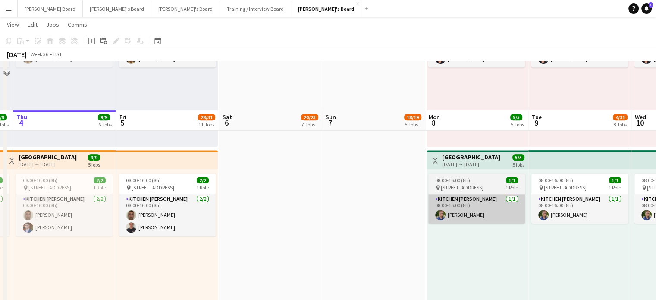
scroll to position [460, 0]
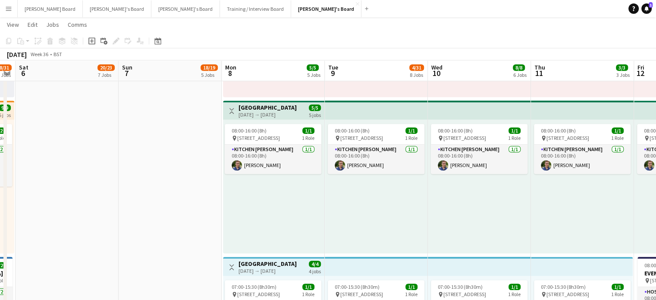
drag, startPoint x: 408, startPoint y: 236, endPoint x: 283, endPoint y: 234, distance: 124.7
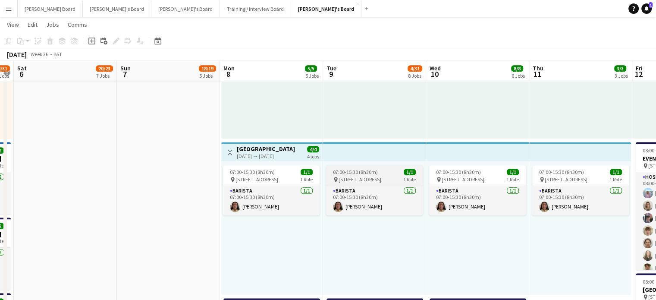
scroll to position [575, 0]
drag, startPoint x: 518, startPoint y: 233, endPoint x: 233, endPoint y: 222, distance: 284.9
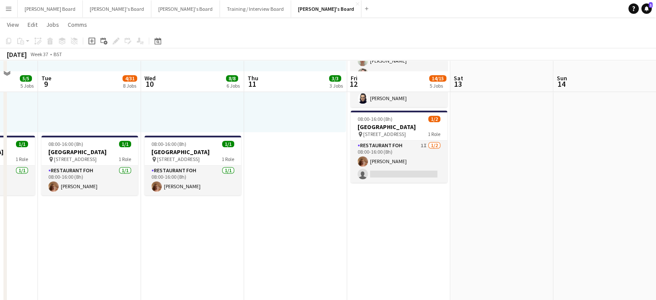
scroll to position [748, 0]
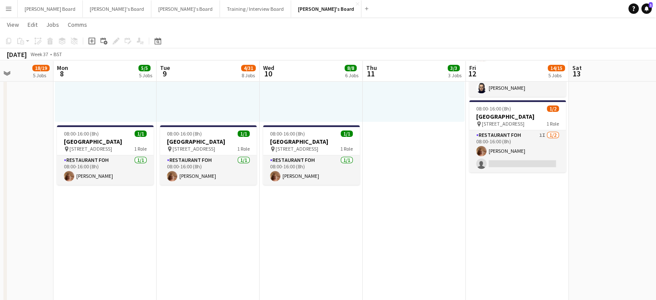
drag, startPoint x: 305, startPoint y: 215, endPoint x: 502, endPoint y: 227, distance: 197.5
click at [490, 232] on app-calendar-viewport "Sat 6 20/23 7 Jobs Sun 7 18/19 5 Jobs Mon 8 5/5 5 Jobs Tue 9 4/31 8 Jobs Wed 10…" at bounding box center [328, 179] width 656 height 1786
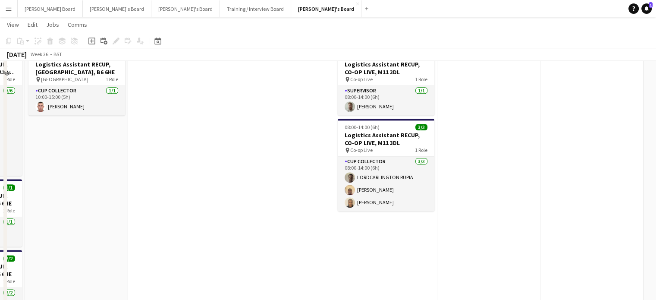
scroll to position [632, 0]
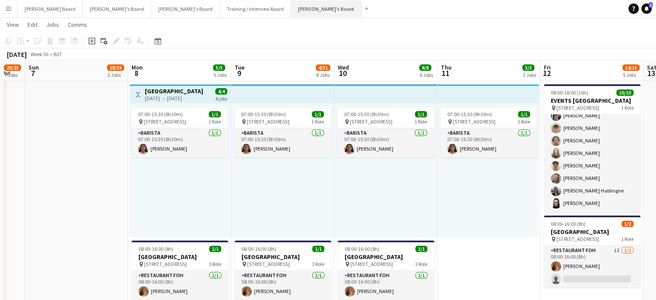
click at [291, 12] on button "Jakub's Board Close" at bounding box center [326, 8] width 70 height 17
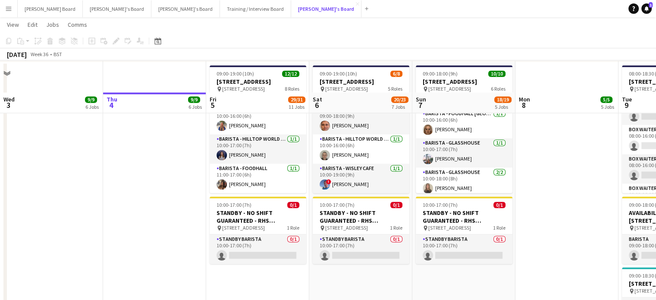
scroll to position [1380, 0]
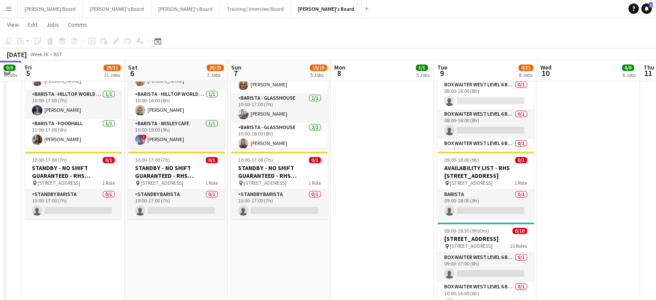
drag, startPoint x: 468, startPoint y: 234, endPoint x: 198, endPoint y: 234, distance: 270.5
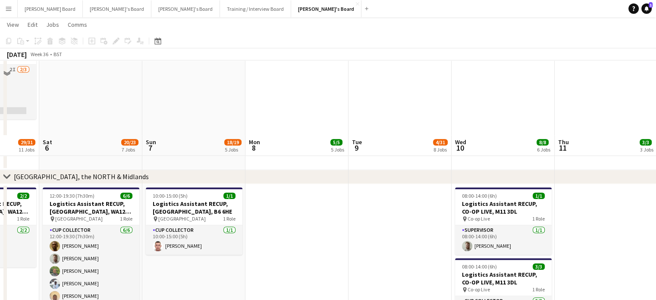
scroll to position [714, 0]
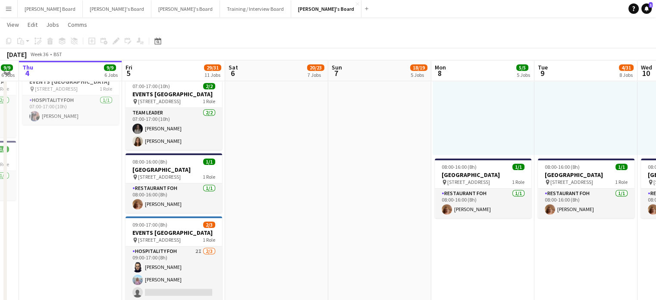
drag, startPoint x: 163, startPoint y: 217, endPoint x: 501, endPoint y: 228, distance: 338.4
click at [501, 228] on app-calendar-viewport "Wed 3 9/9 6 Jobs Thu 4 9/9 6 Jobs Fri 5 29/31 11 Jobs Sat 6 20/23 7 Jobs Sun 7 …" at bounding box center [328, 212] width 656 height 1786
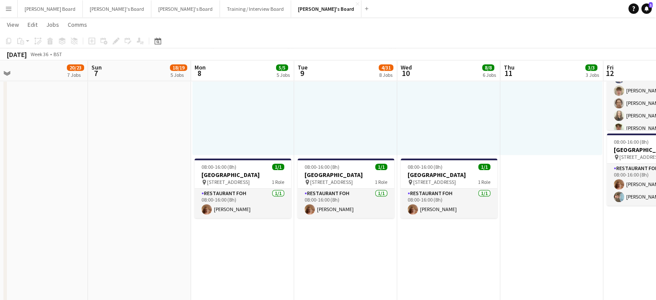
scroll to position [0, 273]
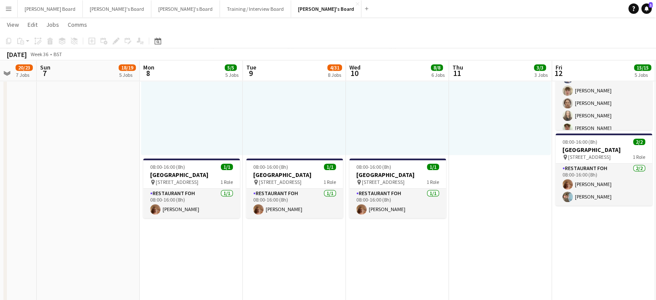
drag, startPoint x: 551, startPoint y: 222, endPoint x: 210, endPoint y: 247, distance: 341.7
click at [210, 247] on app-calendar-viewport "Thu 4 9/9 6 Jobs Fri 5 29/31 11 Jobs Sat 6 20/23 7 Jobs Sun 7 18/19 5 Jobs Mon …" at bounding box center [328, 212] width 656 height 1786
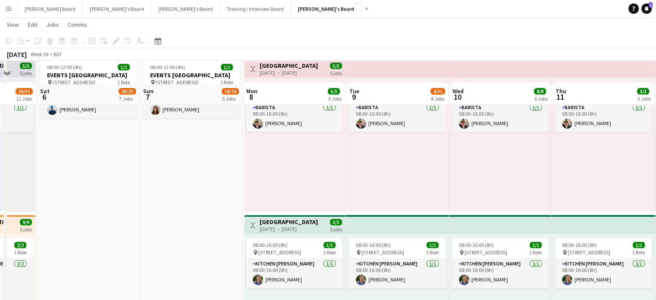
scroll to position [369, 0]
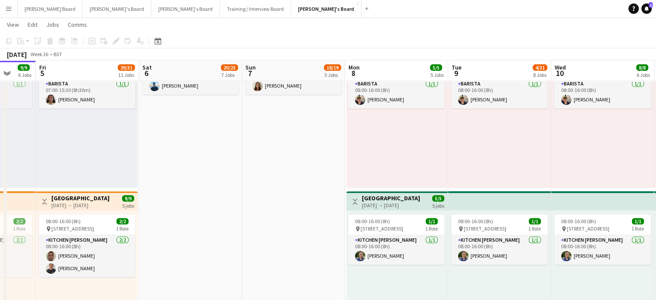
drag, startPoint x: 182, startPoint y: 204, endPoint x: 429, endPoint y: 198, distance: 247.2
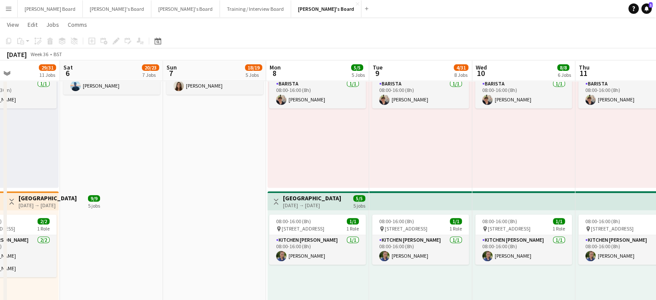
drag, startPoint x: 305, startPoint y: 214, endPoint x: 191, endPoint y: 231, distance: 115.2
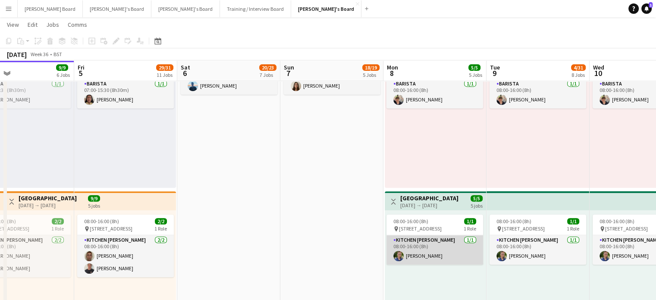
click at [445, 254] on app-card-role "Kitchen Porter 1/1 08:00-16:00 (8h) Joseph Day" at bounding box center [434, 249] width 97 height 29
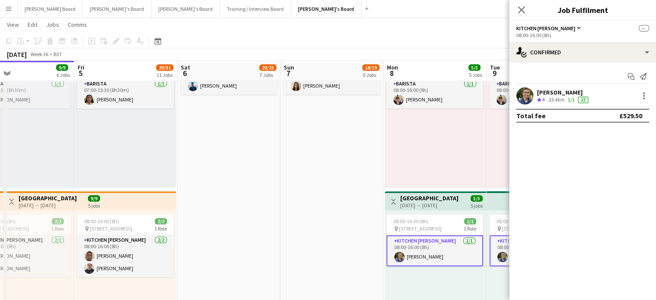
click at [544, 100] on span "4" at bounding box center [543, 99] width 3 height 6
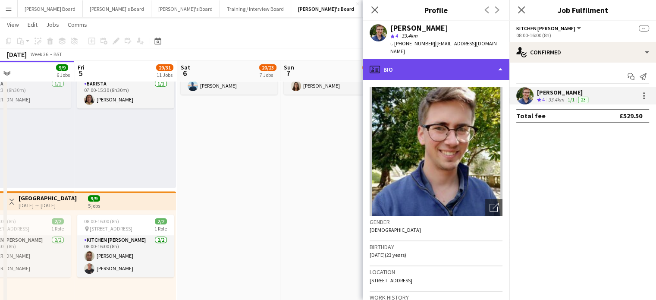
click at [405, 59] on div "profile Bio" at bounding box center [436, 69] width 147 height 21
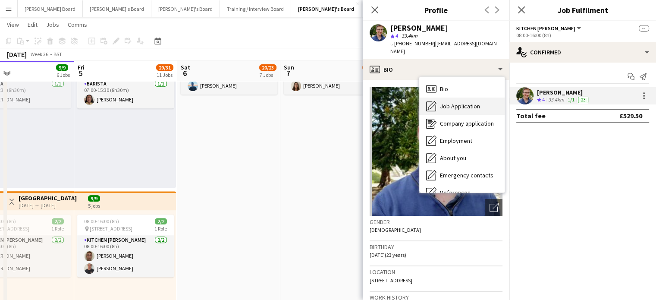
click at [449, 102] on span "Job Application" at bounding box center [460, 106] width 40 height 8
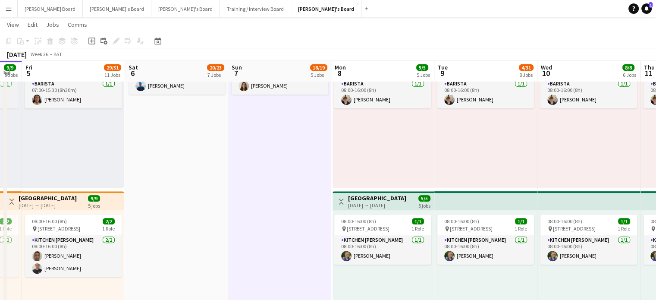
drag, startPoint x: 283, startPoint y: 243, endPoint x: 212, endPoint y: 245, distance: 71.6
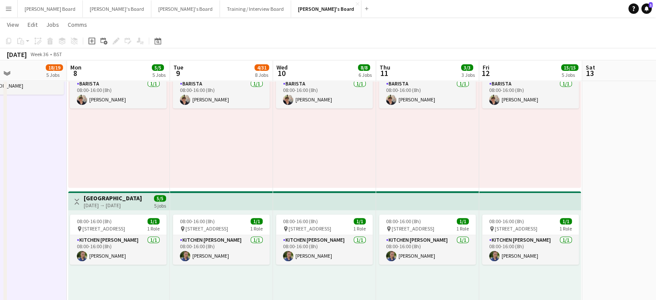
drag, startPoint x: 189, startPoint y: 218, endPoint x: 216, endPoint y: 180, distance: 47.0
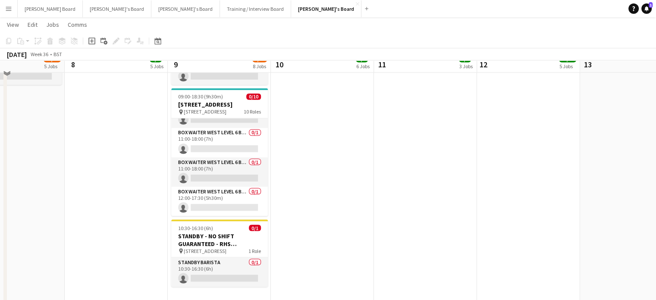
scroll to position [1519, 0]
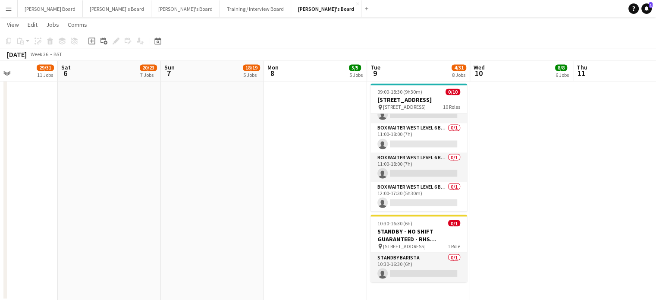
drag, startPoint x: 73, startPoint y: 194, endPoint x: 381, endPoint y: 198, distance: 308.0
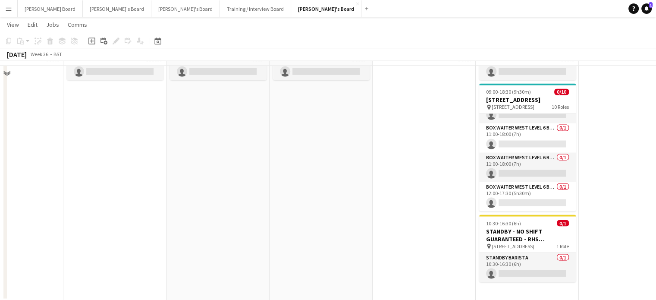
scroll to position [1289, 0]
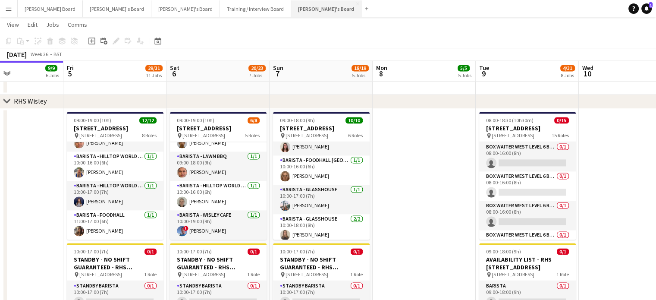
click at [291, 5] on button "Jakub's Board Close" at bounding box center [326, 8] width 70 height 17
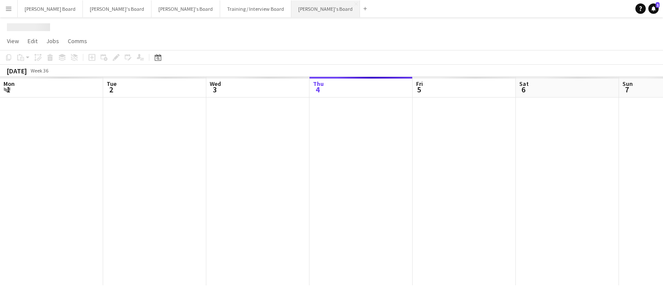
scroll to position [0, 206]
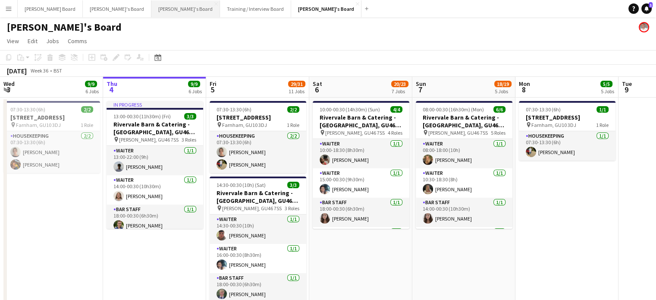
click at [151, 9] on button "Caitlin's Board Close" at bounding box center [185, 8] width 69 height 17
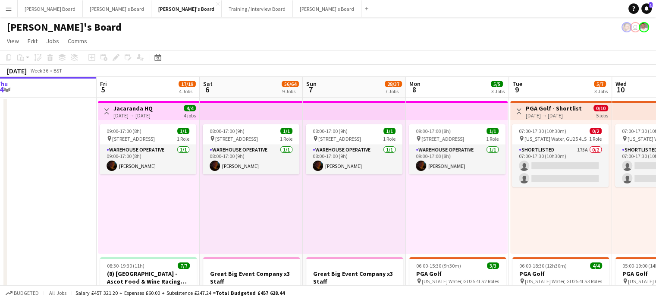
scroll to position [0, 328]
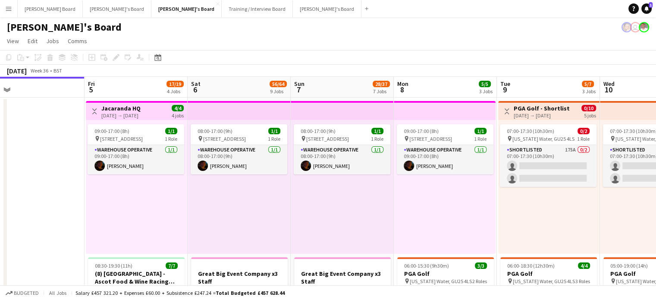
drag, startPoint x: 541, startPoint y: 174, endPoint x: 449, endPoint y: 179, distance: 91.6
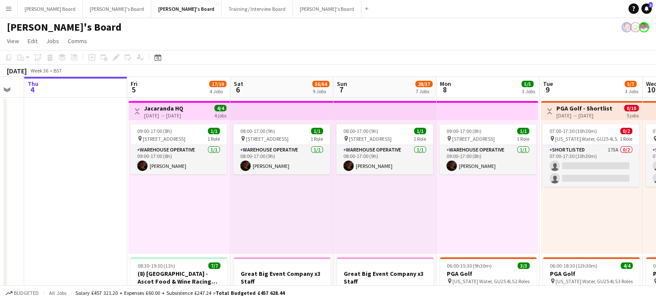
drag, startPoint x: 333, startPoint y: 194, endPoint x: 380, endPoint y: 195, distance: 46.6
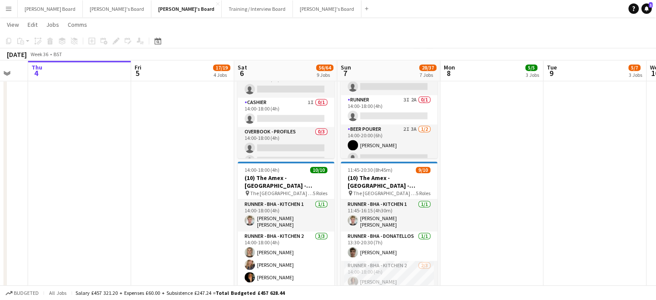
scroll to position [128, 0]
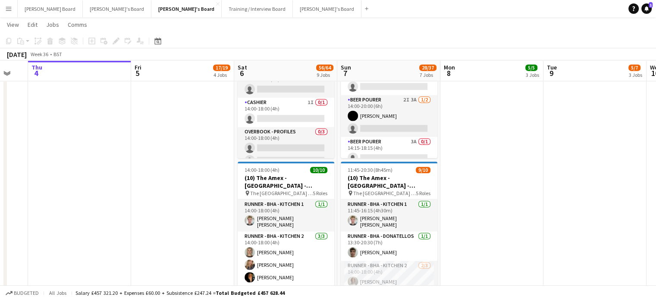
click at [540, 192] on app-date-cell at bounding box center [491, 101] width 103 height 411
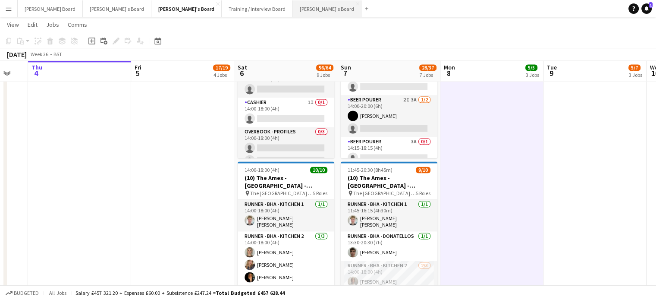
click at [293, 10] on button "Jakub's Board Close" at bounding box center [327, 8] width 69 height 17
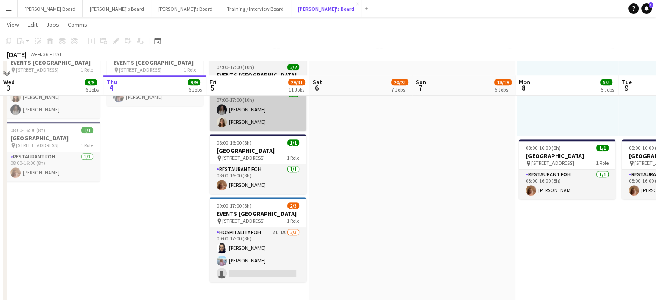
scroll to position [748, 0]
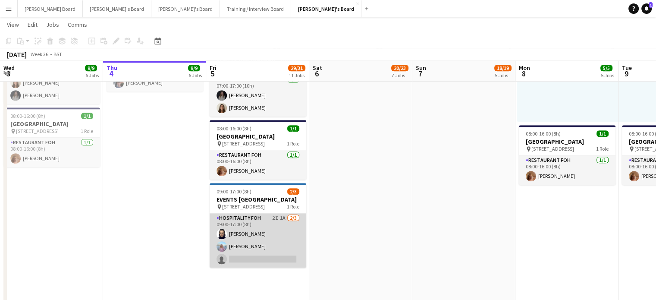
click at [276, 267] on app-card-role "Hospitality FOH 2I 1A 2/3 09:00-17:00 (8h) Zoe Boslem Lara Habling single-neutr…" at bounding box center [258, 240] width 97 height 54
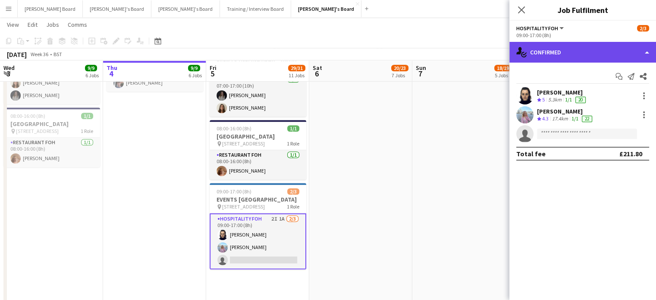
click at [576, 55] on div "single-neutral-actions-check-2 Confirmed" at bounding box center [582, 52] width 147 height 21
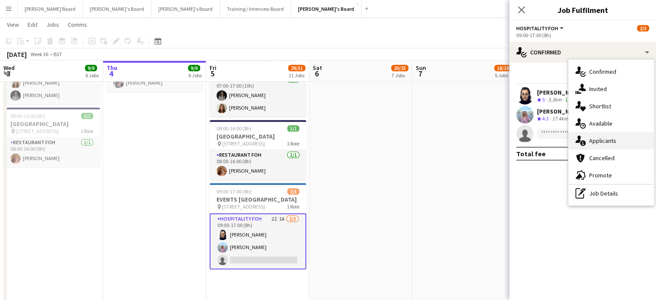
click at [605, 139] on span "Applicants" at bounding box center [602, 141] width 27 height 8
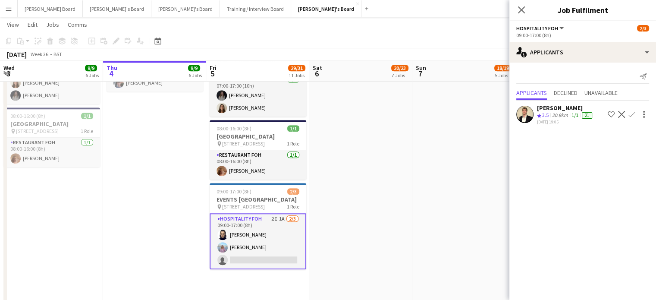
click at [519, 122] on div at bounding box center [524, 114] width 17 height 17
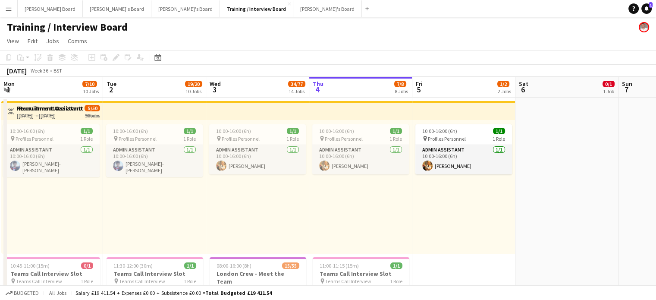
scroll to position [0, 206]
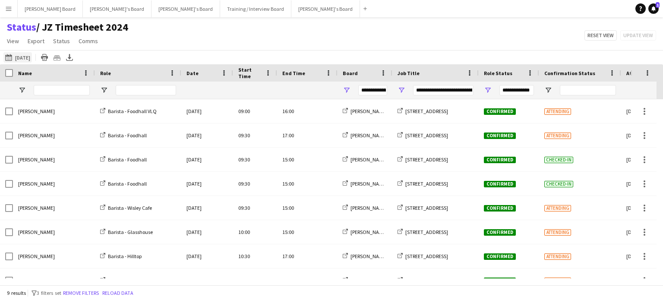
click at [13, 55] on app-icon "[DATE] to [DATE]" at bounding box center [10, 57] width 10 height 7
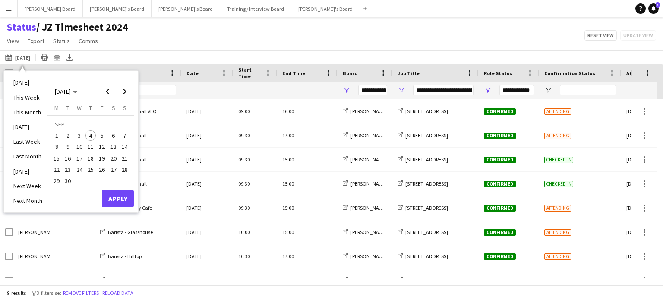
click at [104, 133] on span "5" at bounding box center [102, 135] width 10 height 10
click at [129, 133] on span "7" at bounding box center [124, 135] width 10 height 10
click at [115, 197] on button "Apply" at bounding box center [118, 198] width 32 height 17
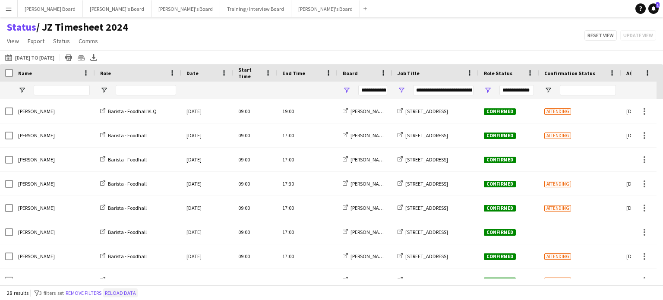
click at [128, 293] on button "Reload data" at bounding box center [120, 292] width 35 height 9
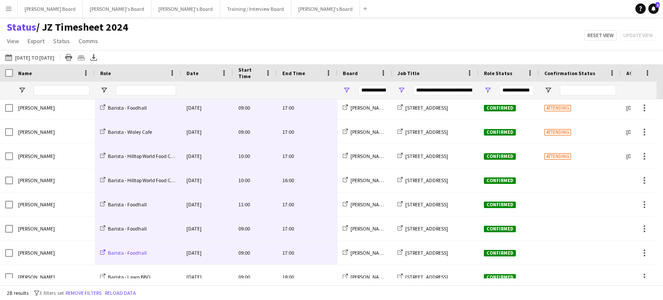
scroll to position [190, 0]
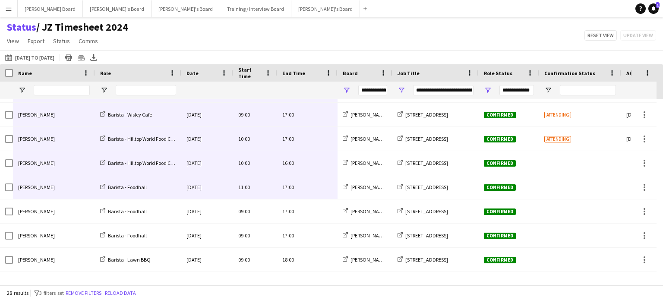
drag, startPoint x: 316, startPoint y: 108, endPoint x: 72, endPoint y: 190, distance: 257.5
click at [72, 190] on div "[PERSON_NAME] Barista - Foodhall VLQ [DATE] 09:00 19:00 [PERSON_NAME]'s Board […" at bounding box center [429, 247] width 858 height 676
click at [220, 12] on button "Training / Interview Board Close" at bounding box center [255, 8] width 71 height 17
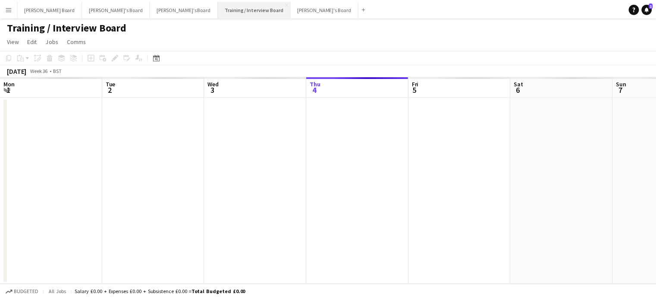
scroll to position [0, 206]
